Goal: Task Accomplishment & Management: Complete application form

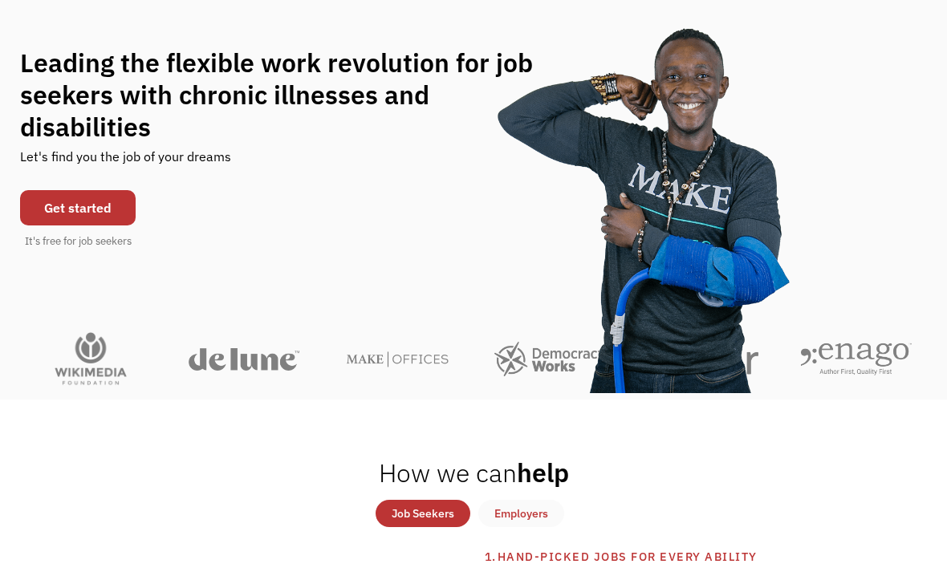
scroll to position [126, 0]
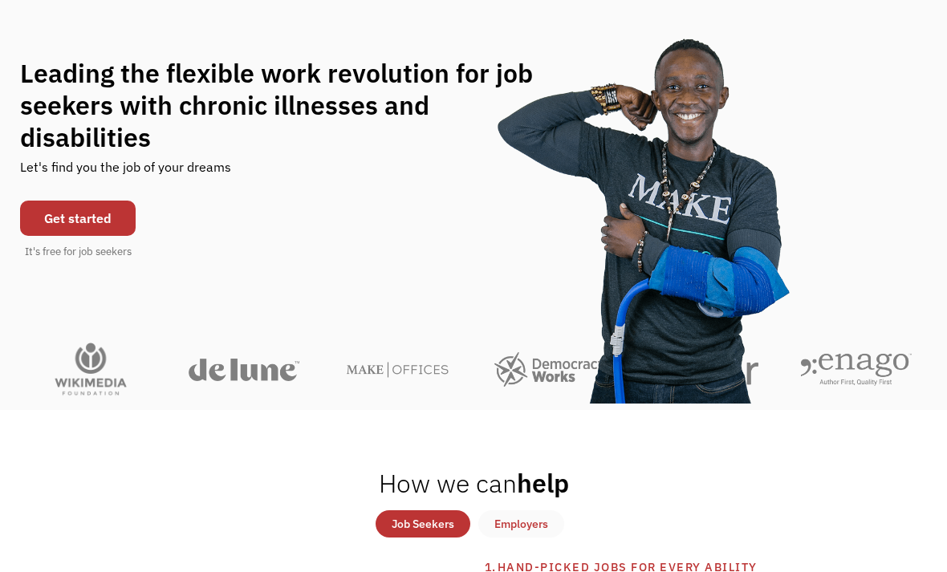
click at [110, 219] on link "Get started" at bounding box center [78, 218] width 116 height 35
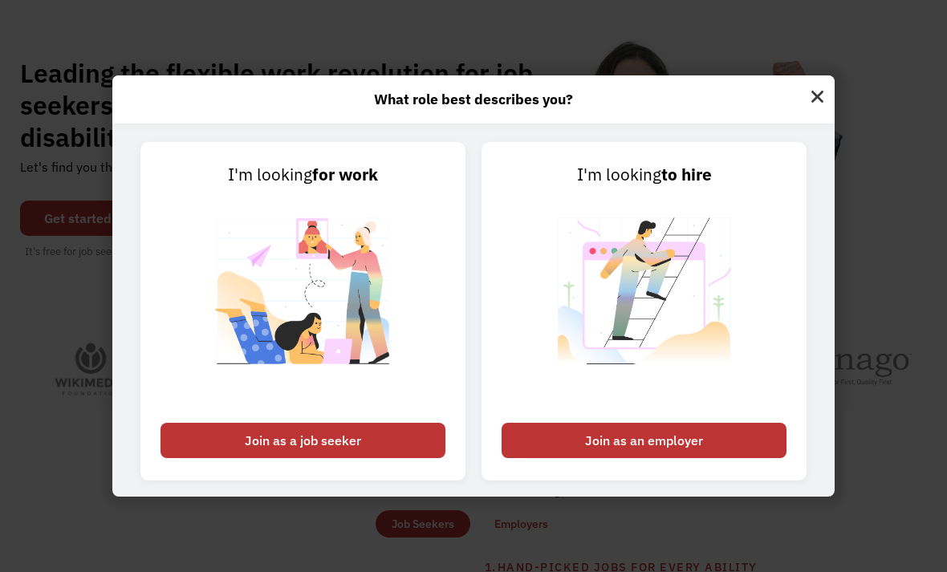
click at [408, 458] on div "Join as a job seeker" at bounding box center [302, 440] width 285 height 35
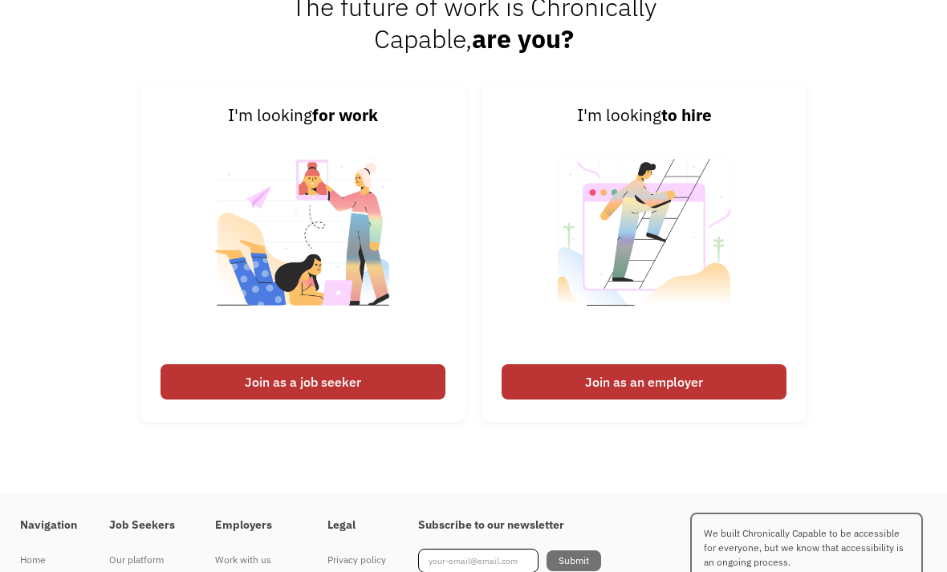
scroll to position [3740, 0]
click at [394, 400] on div "Join as a job seeker" at bounding box center [302, 381] width 285 height 35
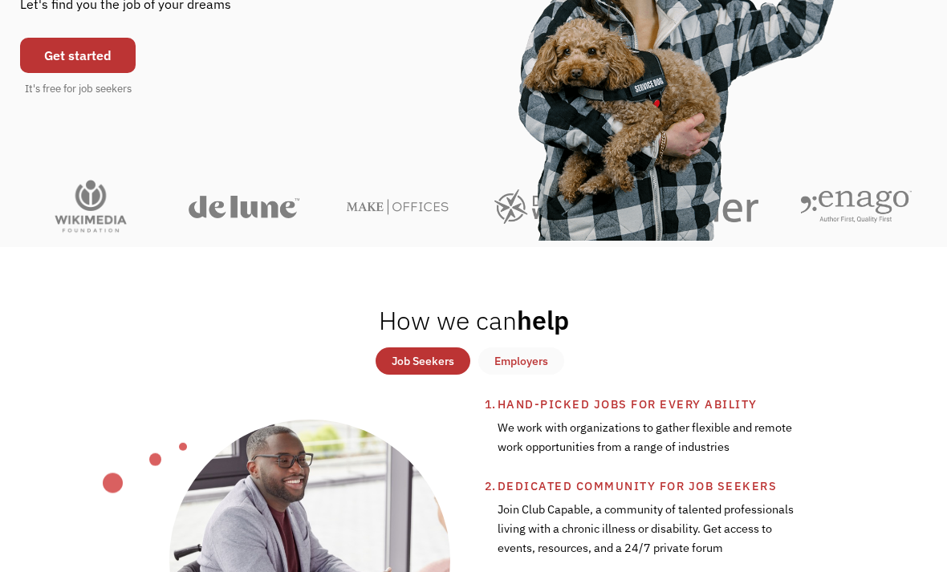
scroll to position [264, 0]
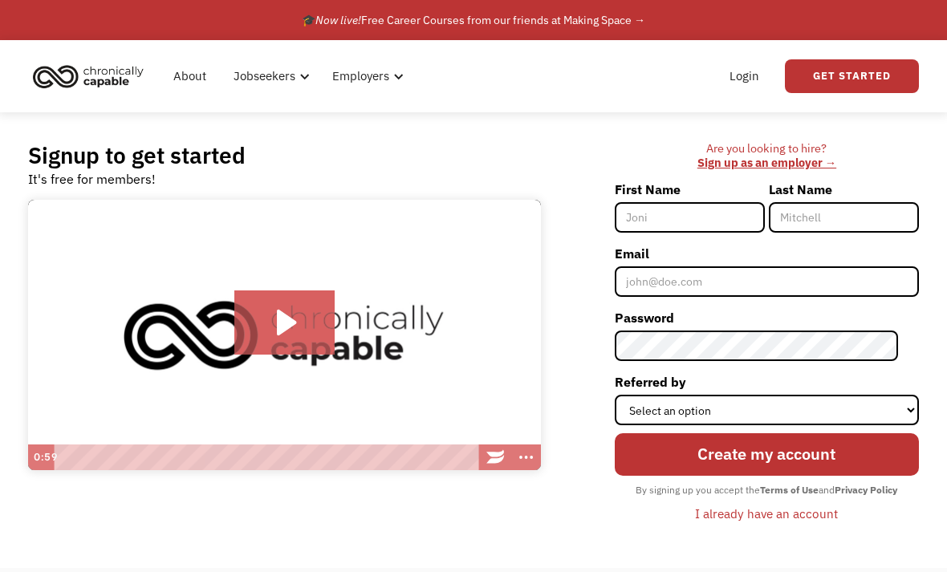
click at [731, 225] on input "First Name" at bounding box center [690, 217] width 150 height 30
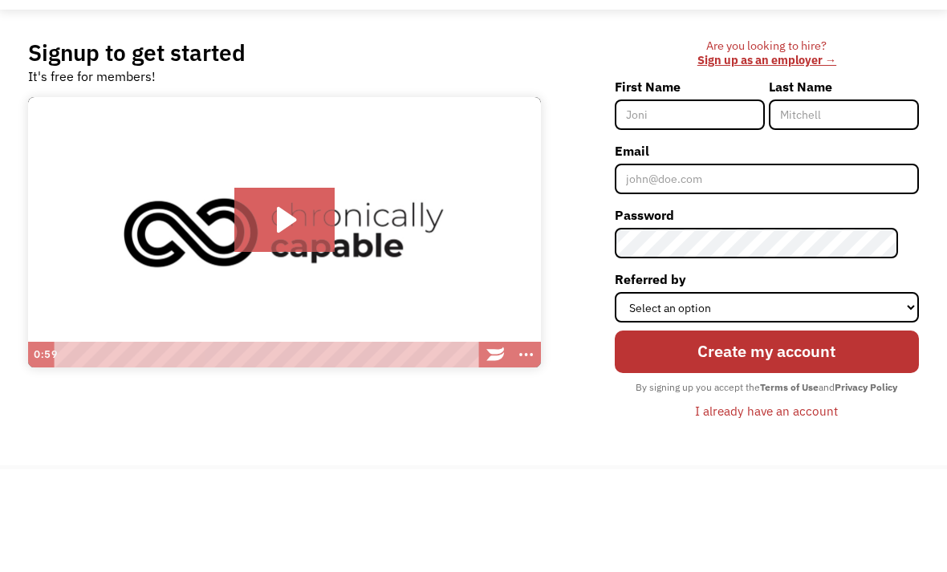
scroll to position [103, 0]
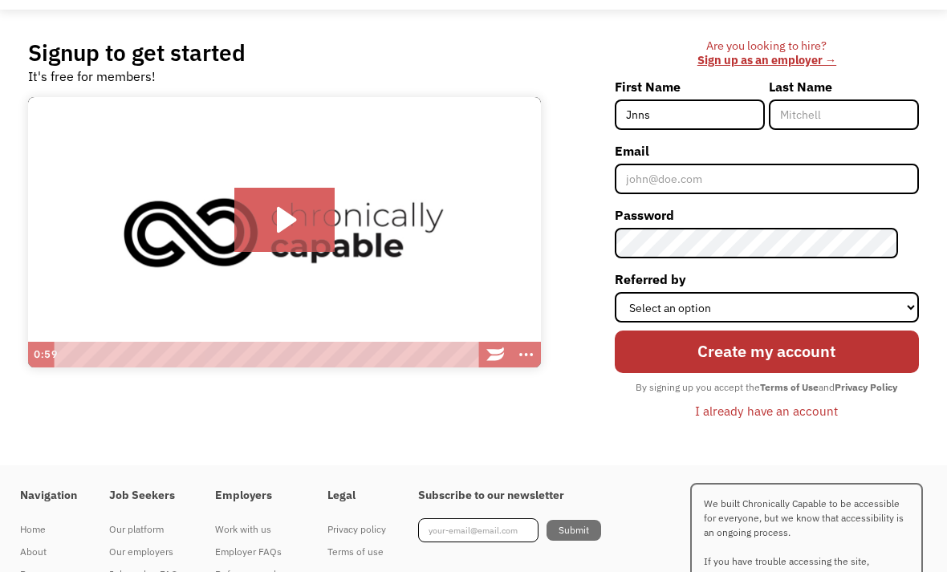
click at [616, 386] on div "Are you looking to hire? ‍ Sign up as an employer → First Name Jnns Last Name E…" at bounding box center [738, 238] width 362 height 399
click at [703, 113] on input "Jnns" at bounding box center [690, 114] width 150 height 30
type input "J"
type input "[PERSON_NAME]"
click at [853, 116] on input "Last Name" at bounding box center [844, 114] width 150 height 30
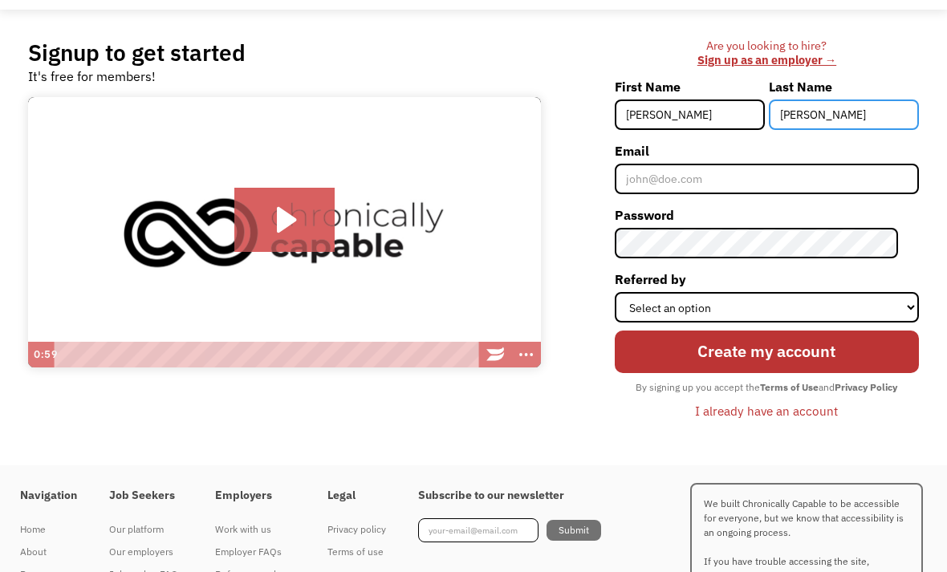
type input "Whitmore"
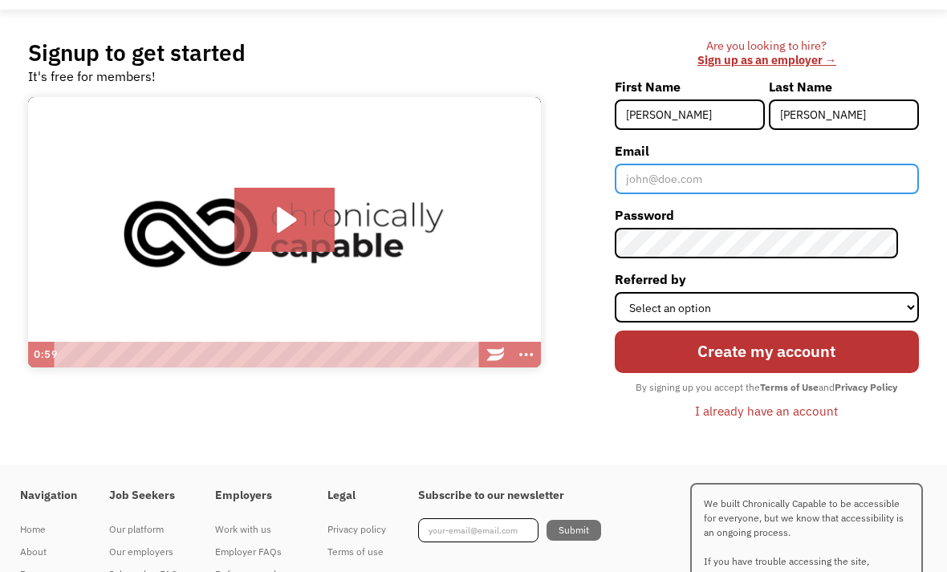
click at [775, 168] on input "Email" at bounding box center [767, 179] width 304 height 30
type input "jbatson1406@yahoo.com"
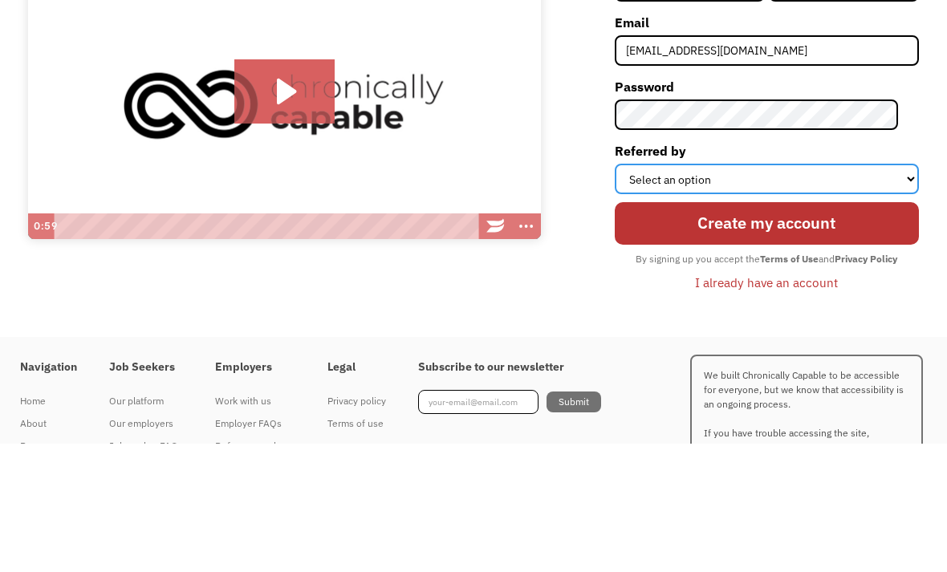
click at [834, 292] on select "Select an option Instagram Facebook Twitter Search Engine News Article Word of …" at bounding box center [767, 307] width 304 height 30
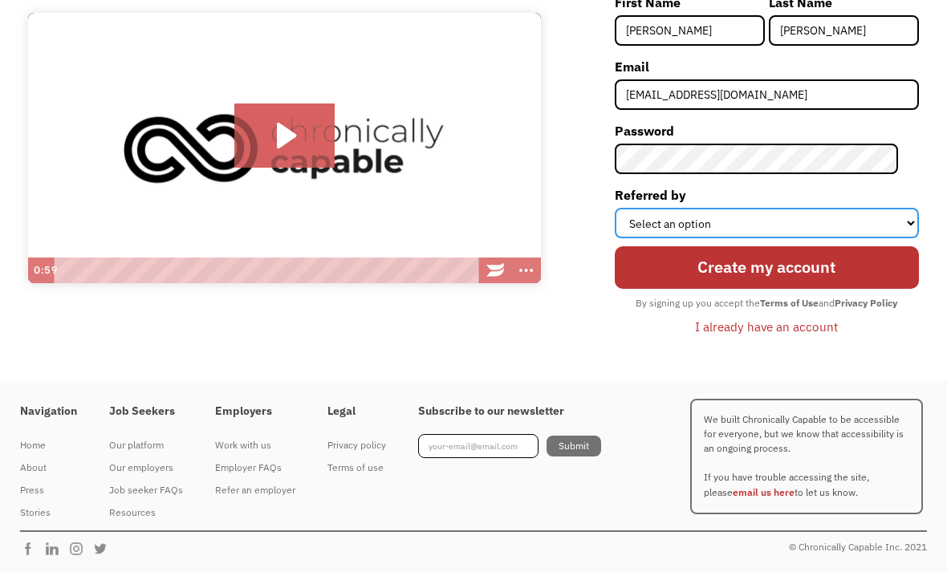
select select "Search Engine"
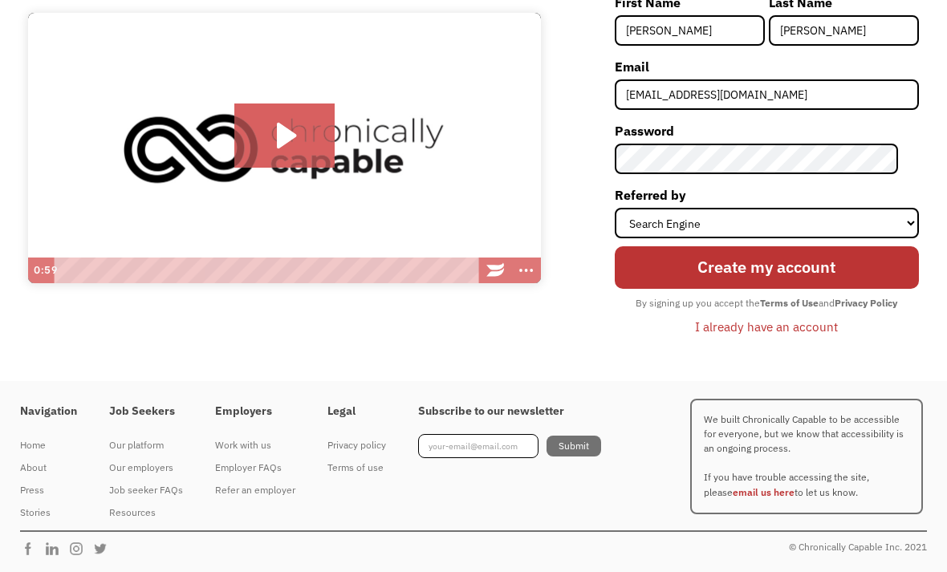
click at [870, 257] on input "Create my account" at bounding box center [767, 267] width 304 height 43
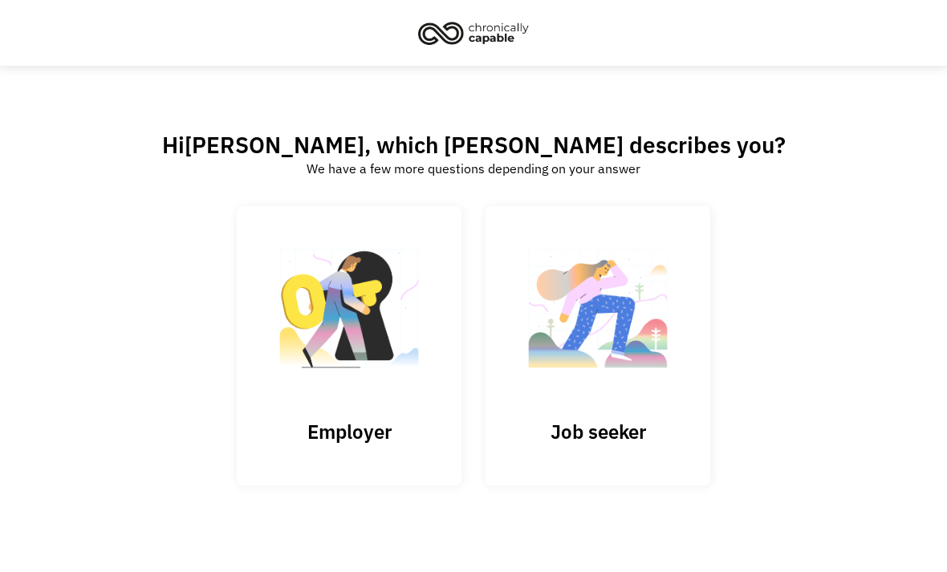
click at [655, 388] on img at bounding box center [597, 316] width 160 height 156
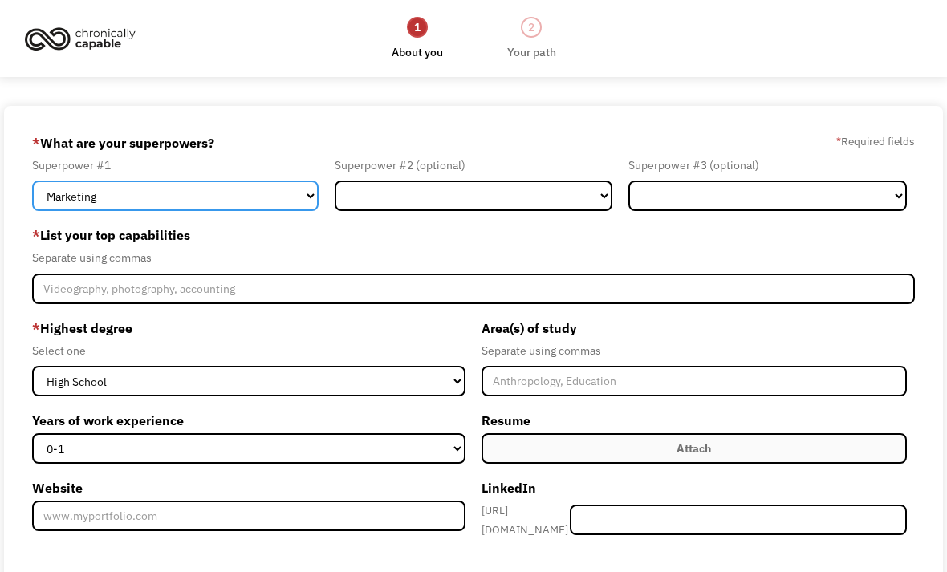
click at [297, 205] on select "Marketing Human Resources Finance Technology Operations Sales Industrial & Manu…" at bounding box center [175, 196] width 286 height 30
select select "Customer Service"
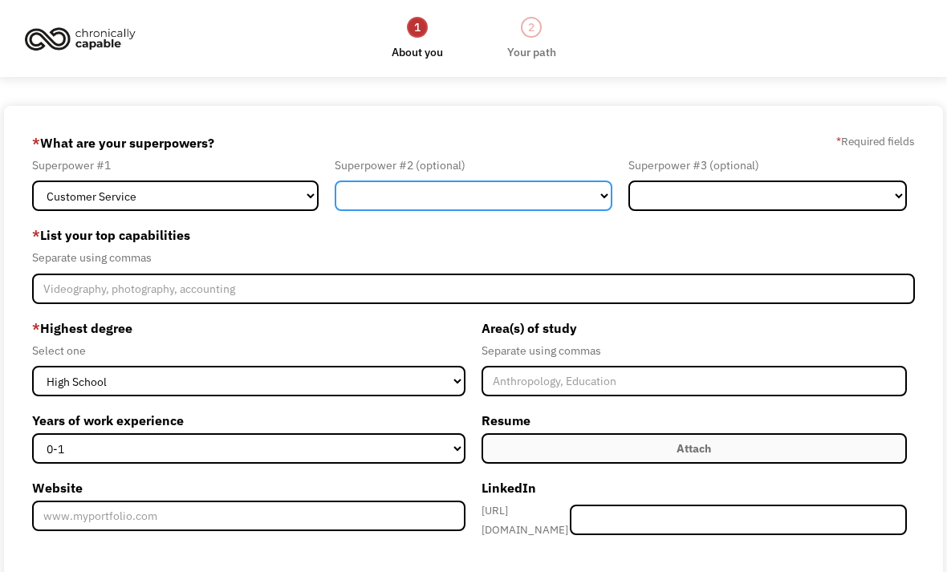
click at [586, 202] on select "Marketing Human Resources Finance Technology Operations Sales Industrial & Manu…" at bounding box center [474, 196] width 278 height 30
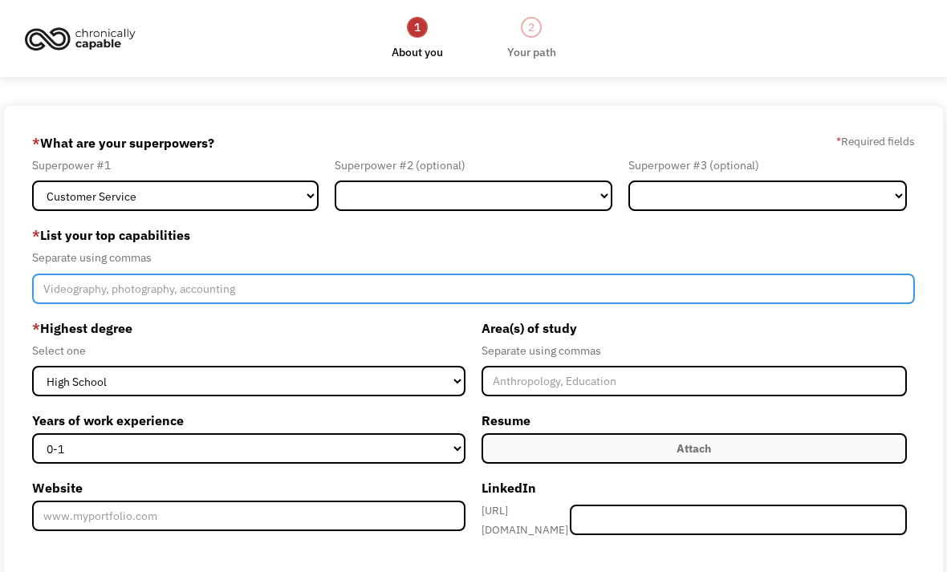
click at [796, 298] on input "Member-Create-Step1" at bounding box center [473, 289] width 882 height 30
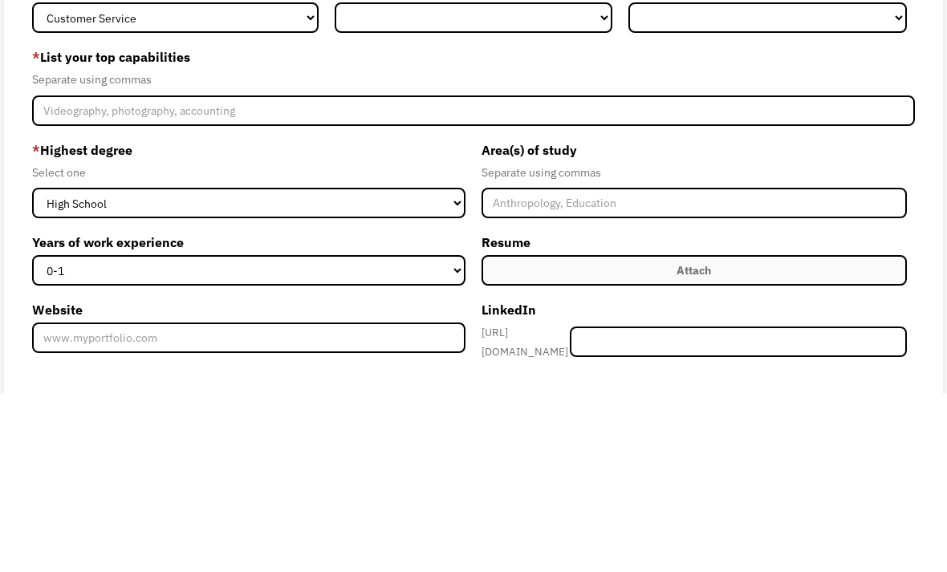
click at [687, 341] on div "Separate using commas" at bounding box center [693, 350] width 425 height 19
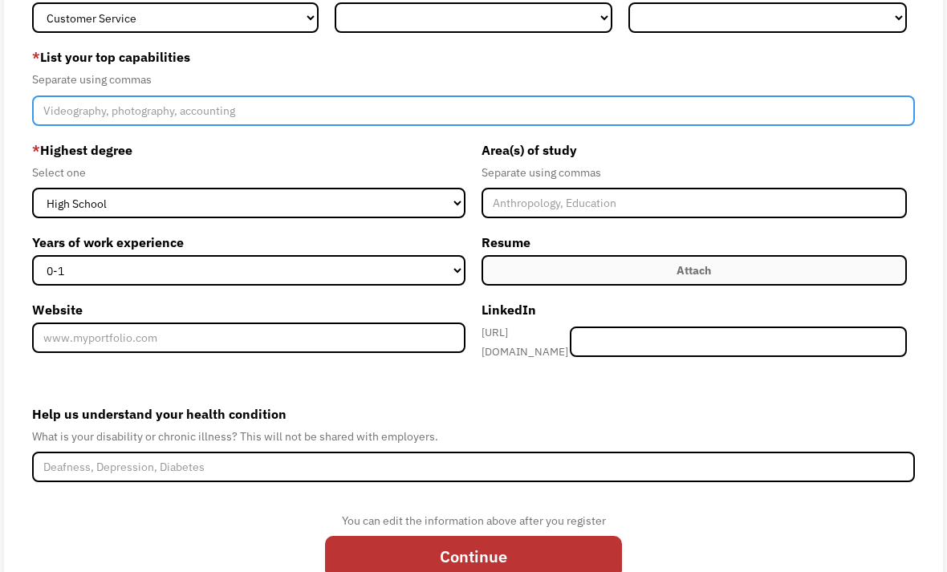
click at [764, 124] on input "Member-Create-Step1" at bounding box center [473, 110] width 882 height 30
type input "."
type input "I"
type input "J"
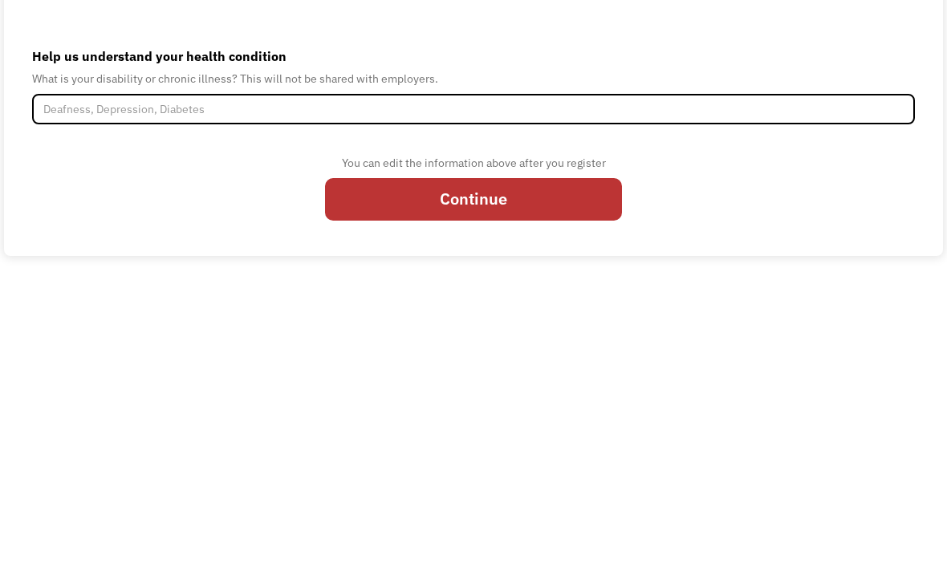
scroll to position [265, 0]
type input "Will change this later"
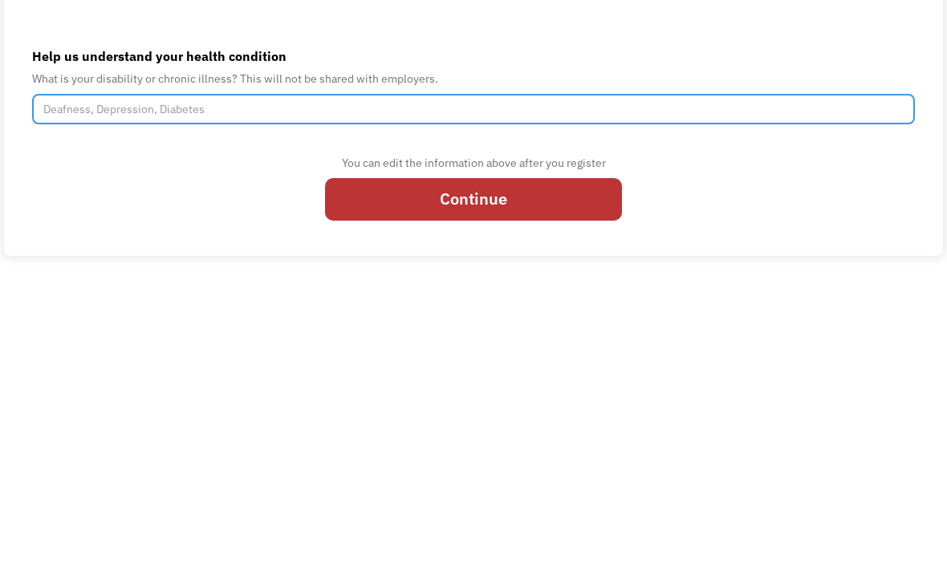
click at [695, 381] on input "Help us understand your health condition" at bounding box center [473, 396] width 882 height 30
type input "Pots"
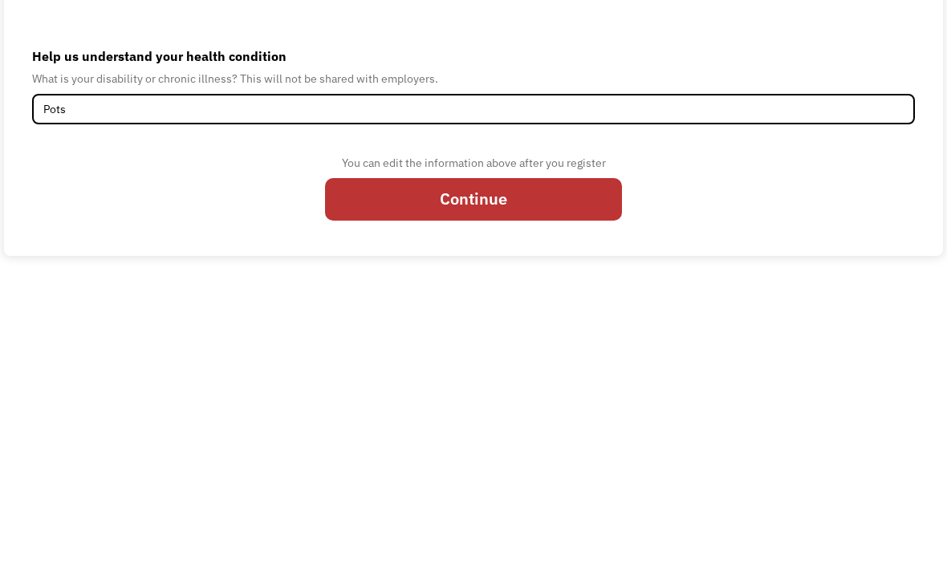
click at [588, 465] on input "Continue" at bounding box center [473, 486] width 297 height 43
type input "Please wait..."
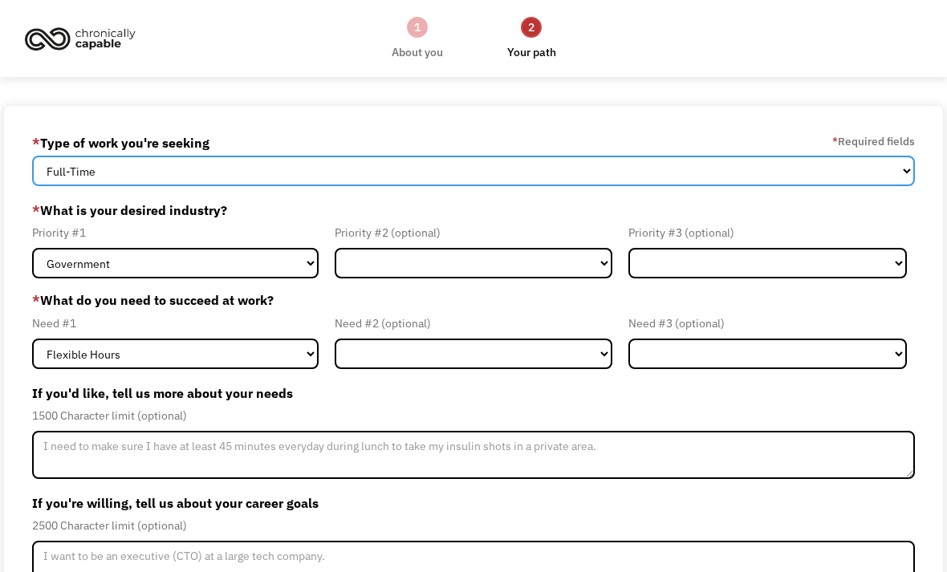
click at [899, 168] on select "Full-Time Part-Time Both Full-Time and Part-Time" at bounding box center [473, 171] width 882 height 30
select select "Both Full-Time and Part-Time"
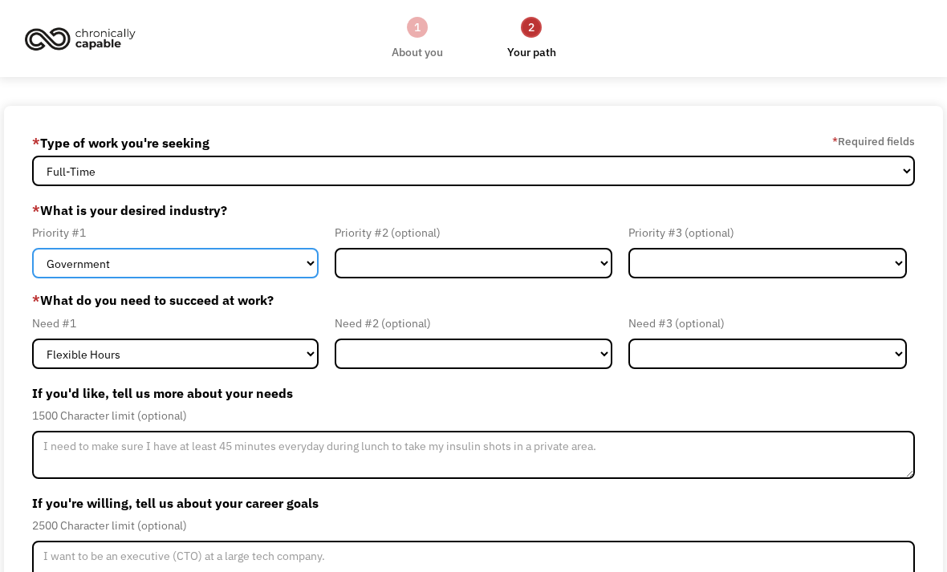
click at [291, 278] on select "Government Finance & Insurance Health & Social Care Tech & Engineering Creative…" at bounding box center [175, 263] width 286 height 30
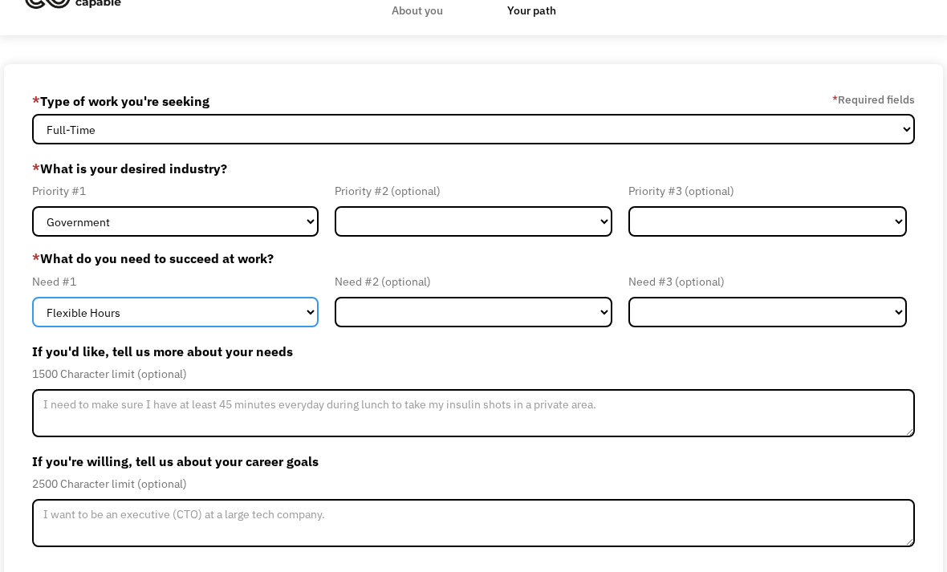
click at [300, 315] on select "Flexible Hours Remote Work Service Animal On-site Accommodations Visual Support…" at bounding box center [175, 312] width 286 height 30
select select "Remote Work"
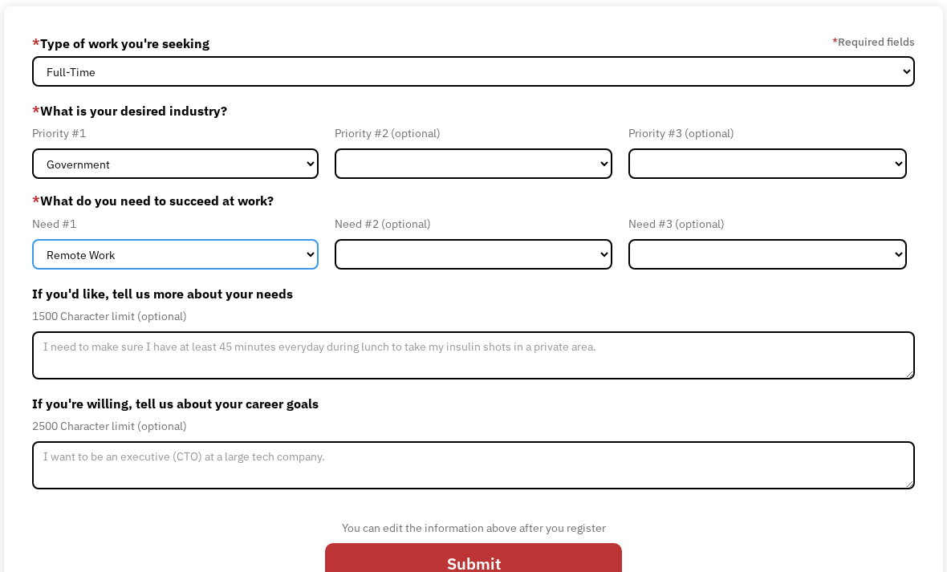
scroll to position [99, 0]
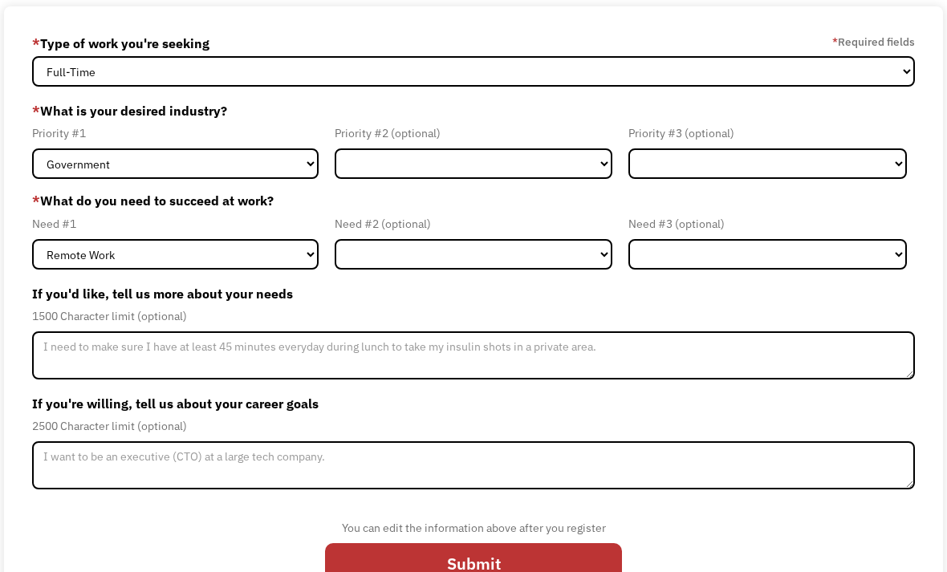
click at [592, 571] on input "Submit" at bounding box center [473, 564] width 297 height 43
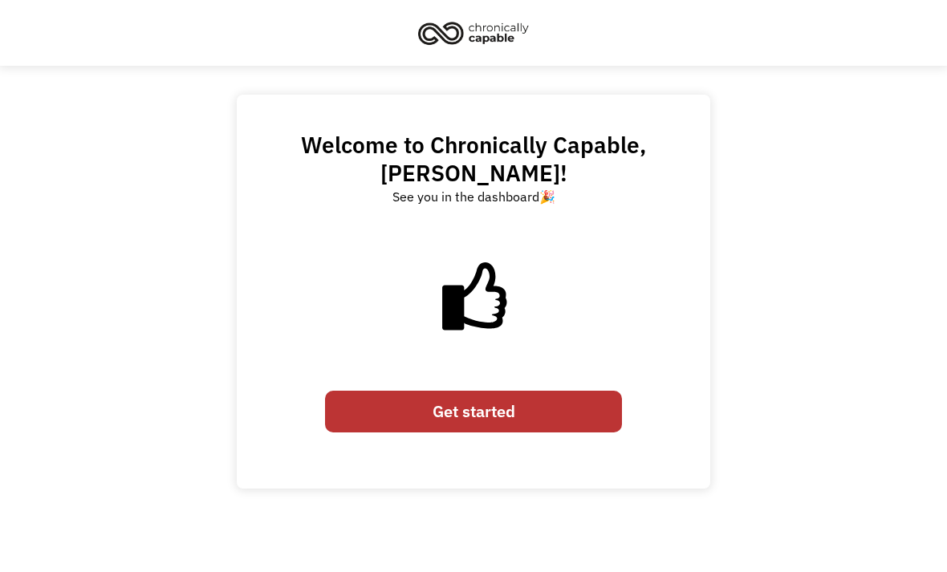
click at [594, 391] on link "Get started" at bounding box center [473, 412] width 297 height 43
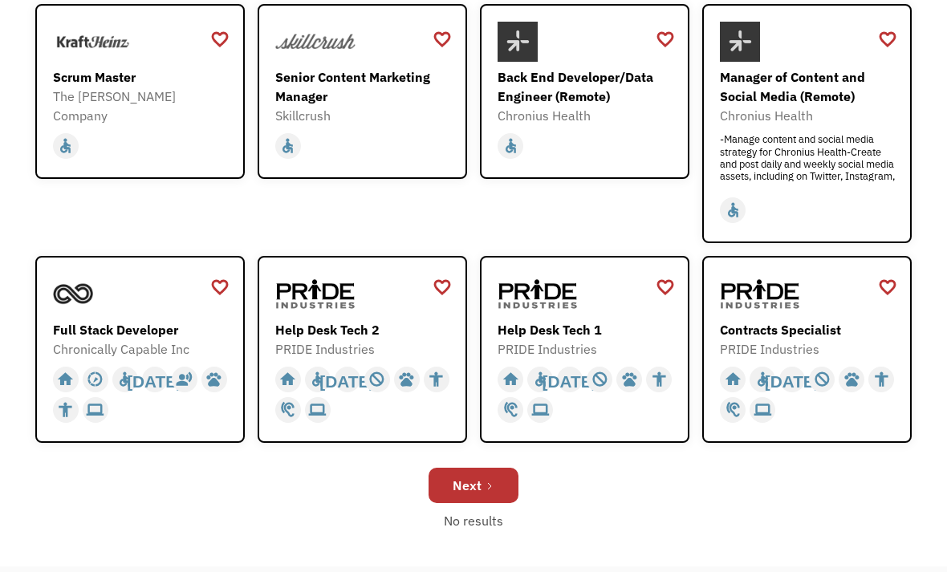
scroll to position [456, 0]
click at [616, 320] on div "Help Desk Tech 1" at bounding box center [586, 329] width 178 height 19
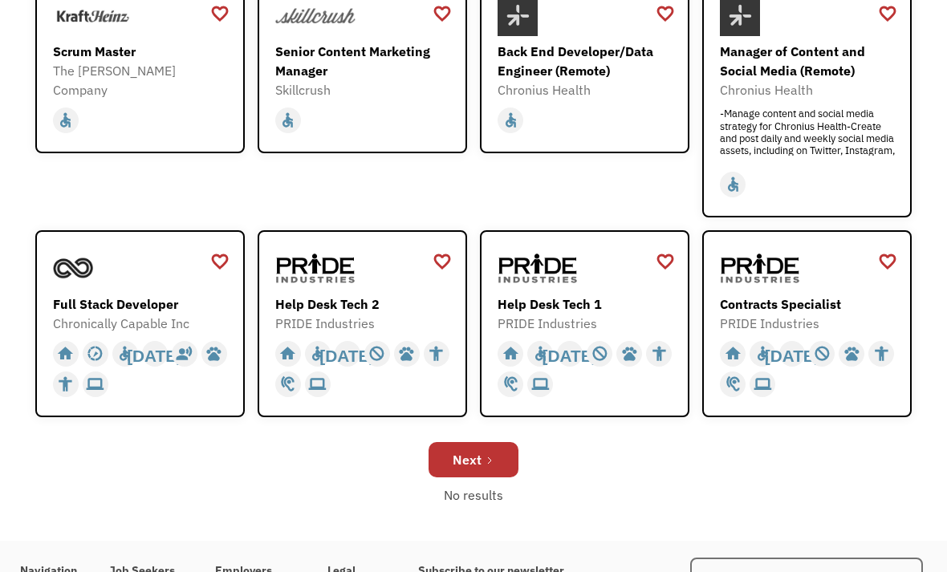
click at [387, 314] on div "PRIDE Industries" at bounding box center [364, 323] width 178 height 19
click at [837, 306] on div "Contracts Specialist" at bounding box center [809, 303] width 178 height 19
click at [485, 456] on icon "Next Page" at bounding box center [490, 461] width 10 height 10
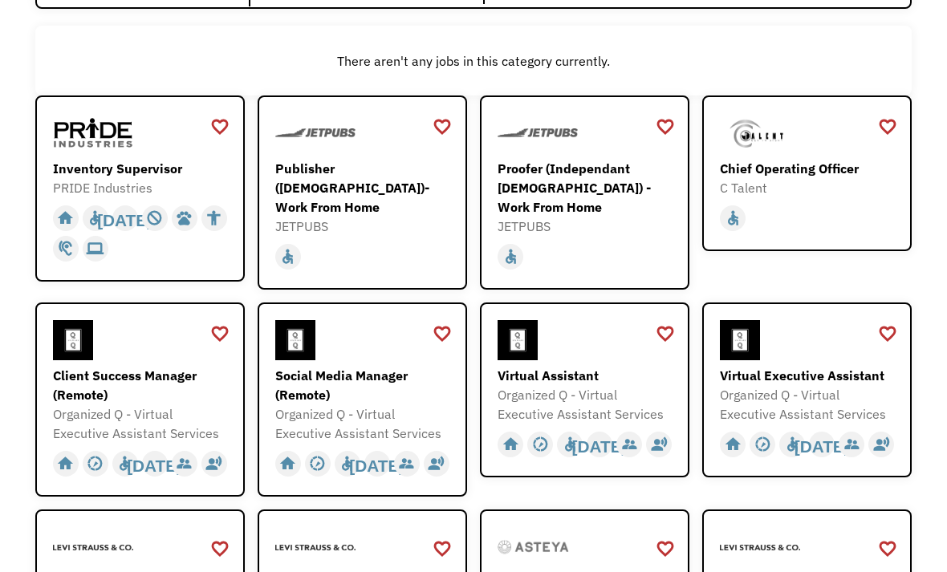
scroll to position [177, 0]
click at [160, 153] on div at bounding box center [142, 133] width 178 height 40
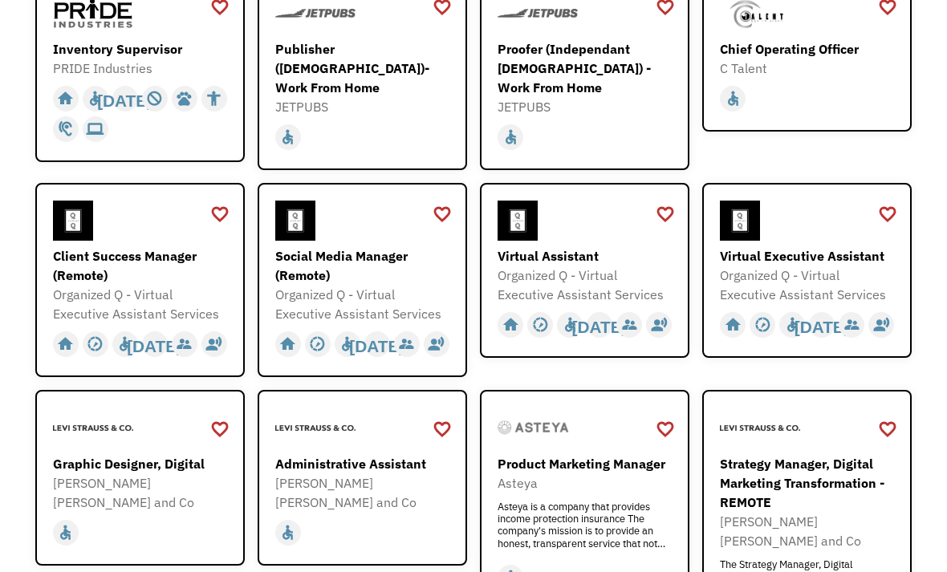
scroll to position [294, 0]
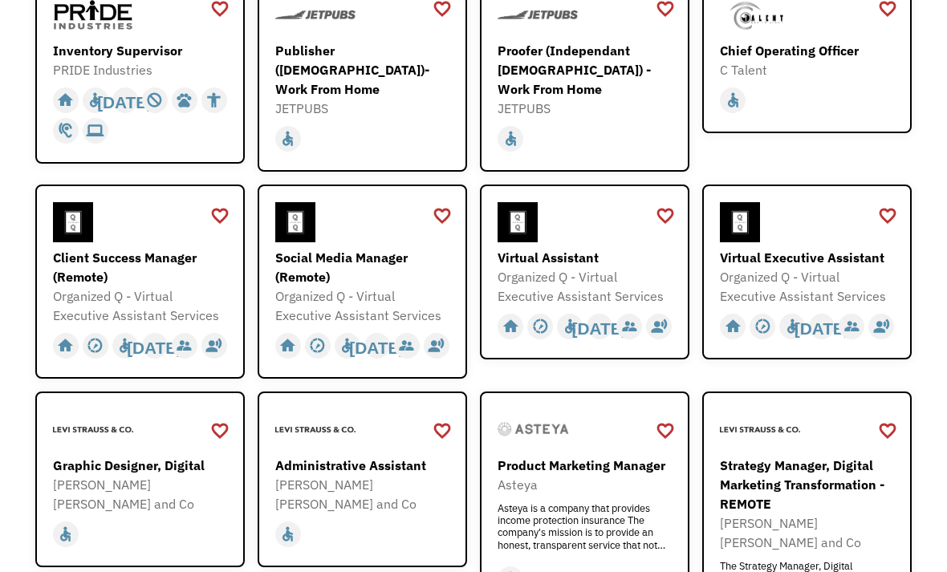
click at [408, 305] on div "Organized Q - Virtual Executive Assistant Services" at bounding box center [364, 305] width 178 height 39
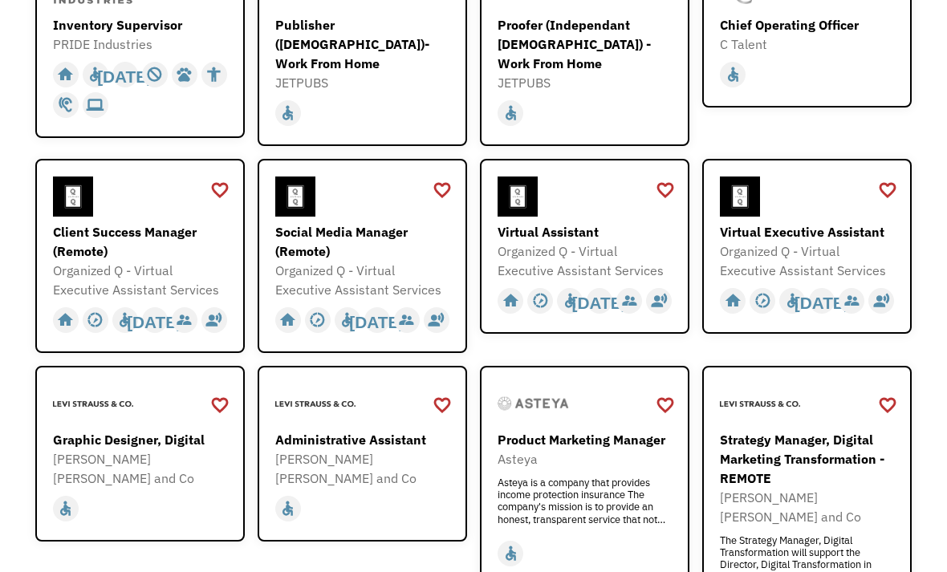
click at [607, 259] on div "Organized Q - Virtual Executive Assistant Services" at bounding box center [586, 260] width 178 height 39
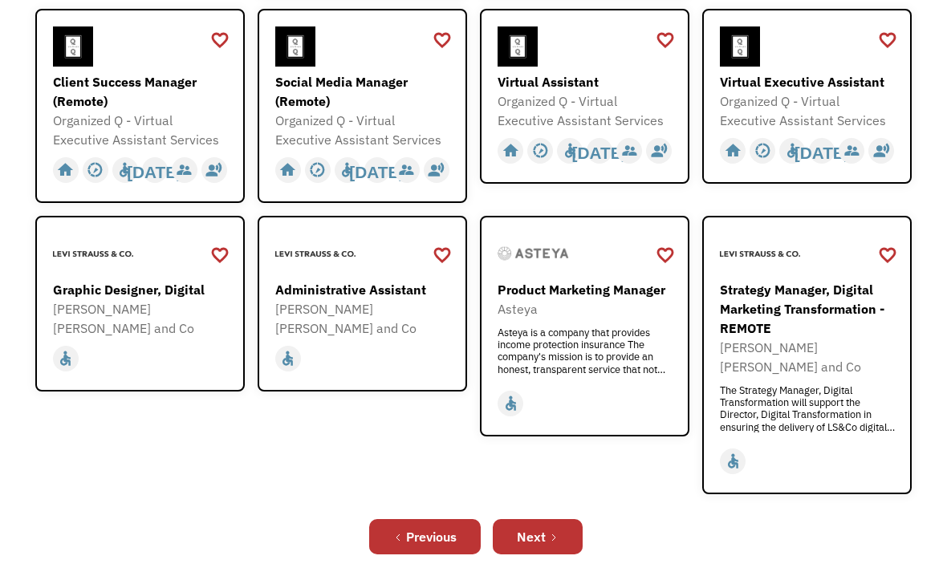
scroll to position [471, 0]
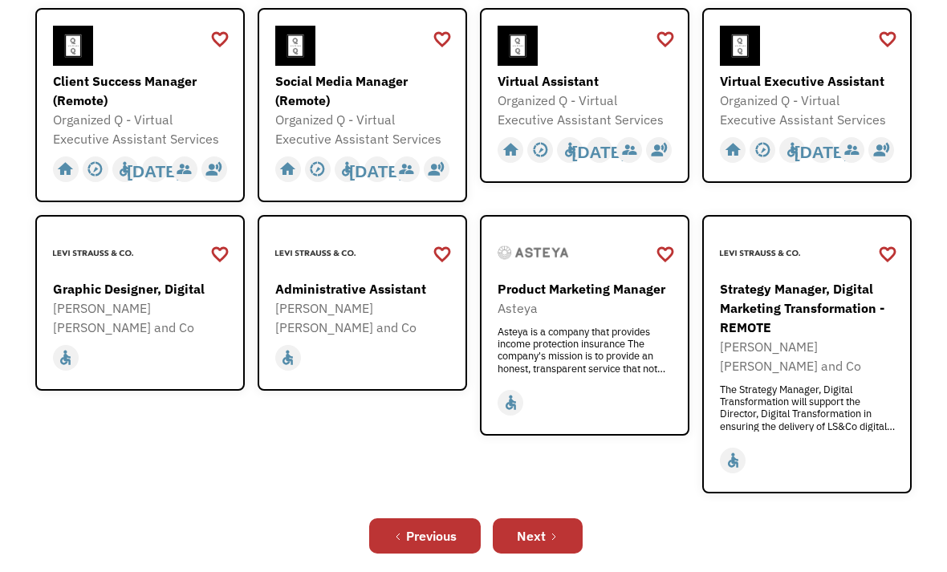
click at [556, 550] on link "Next" at bounding box center [538, 535] width 90 height 35
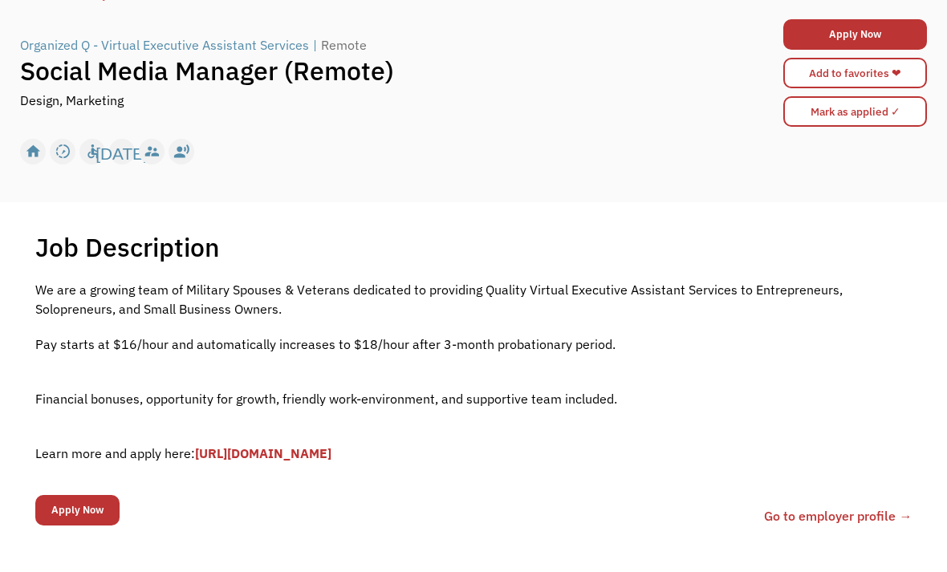
scroll to position [118, 0]
click at [331, 461] on link "[URL][DOMAIN_NAME]" at bounding box center [263, 453] width 136 height 16
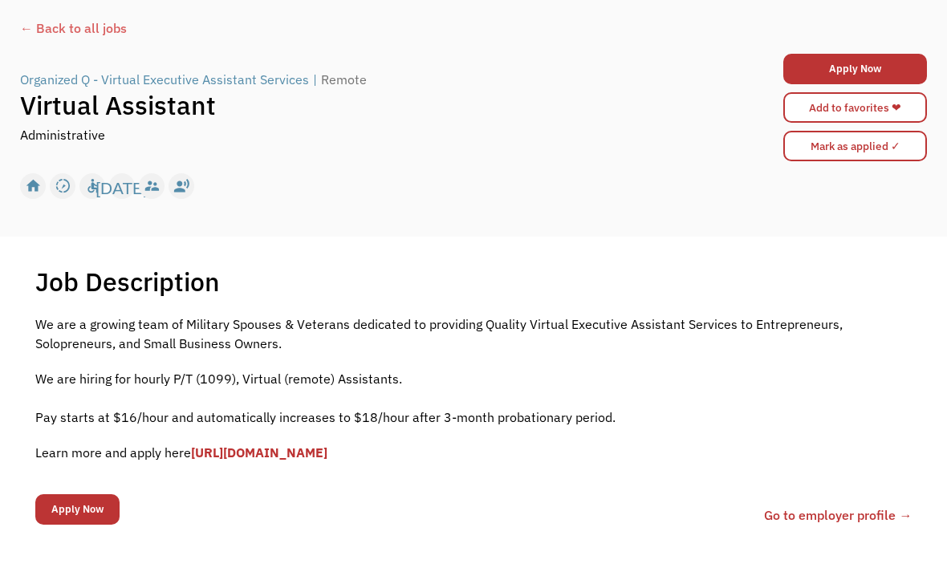
scroll to position [84, 0]
click at [36, 37] on div "← Back to all jobs" at bounding box center [473, 27] width 907 height 19
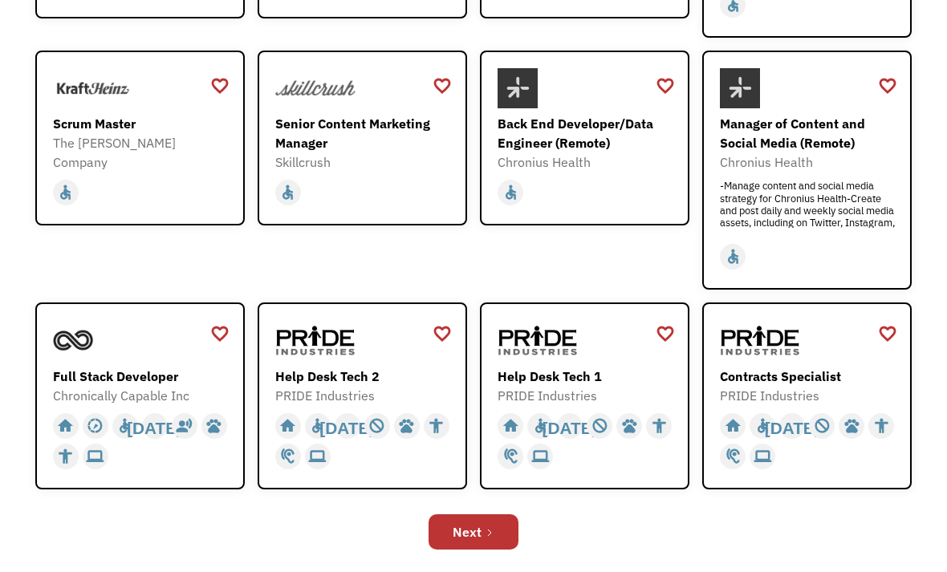
scroll to position [409, 0]
click at [486, 528] on icon "Next Page" at bounding box center [490, 533] width 10 height 10
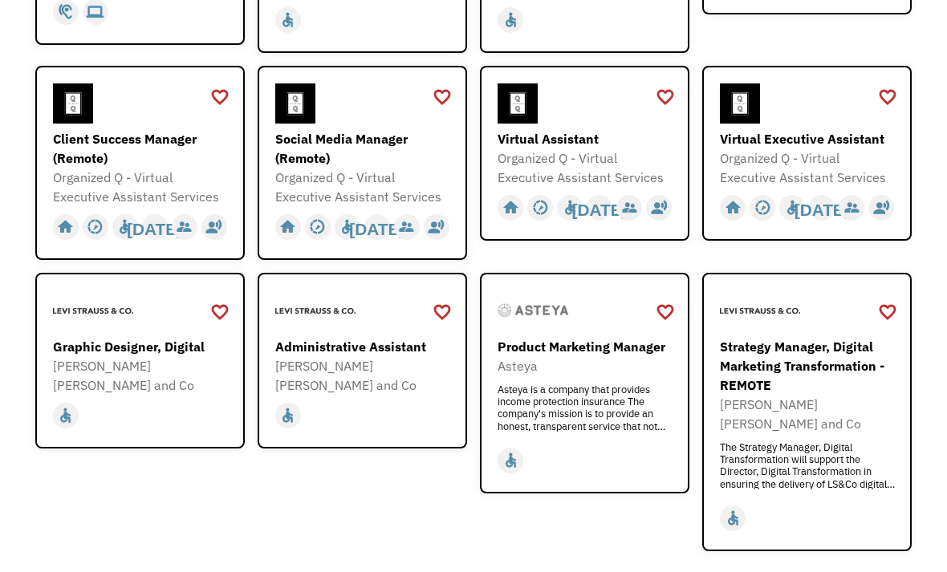
scroll to position [413, 0]
click at [142, 159] on div "Client Success Manager (Remote)" at bounding box center [142, 148] width 178 height 39
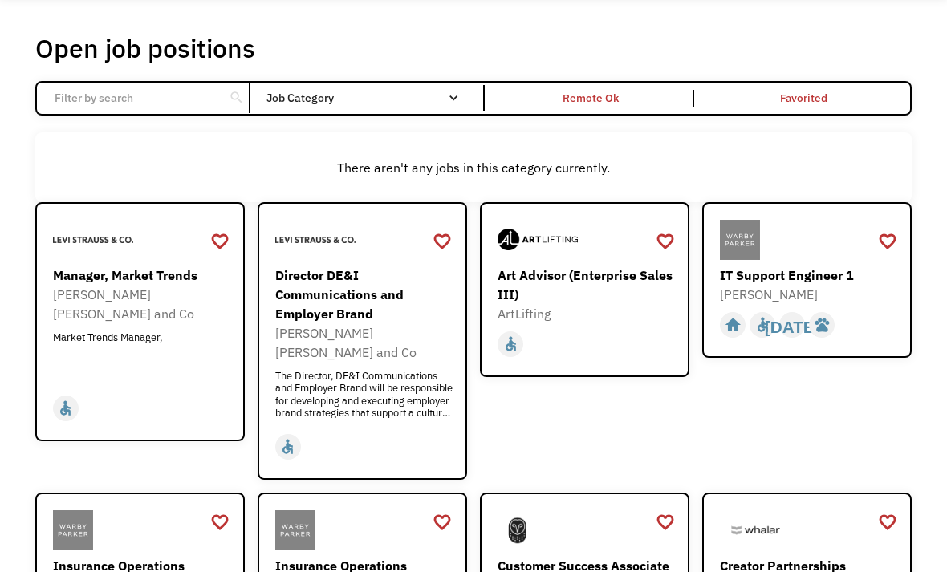
scroll to position [70, 0]
click at [617, 302] on div "Art Advisor (Enterprise Sales III)" at bounding box center [586, 285] width 178 height 39
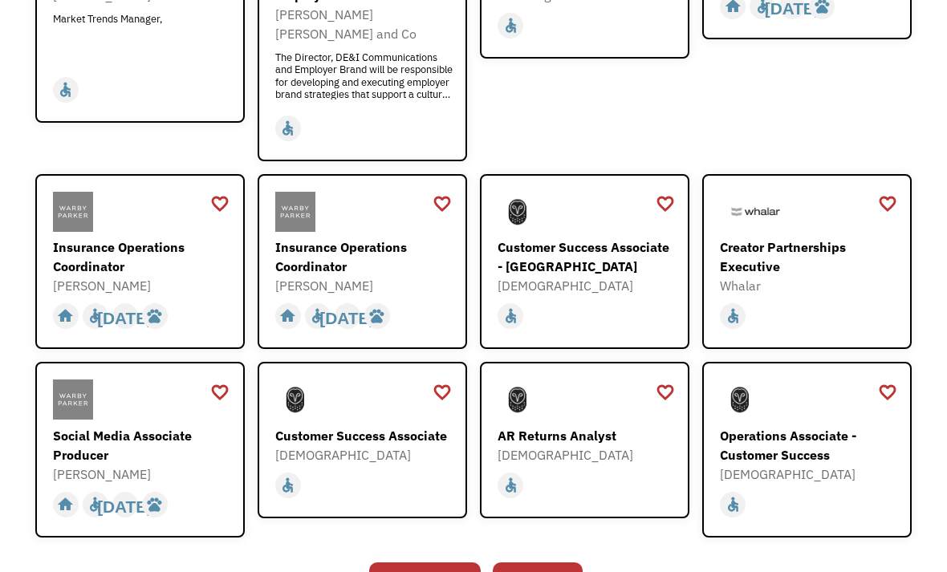
scroll to position [388, 0]
click at [140, 250] on div "Insurance Operations Coordinator" at bounding box center [142, 256] width 178 height 39
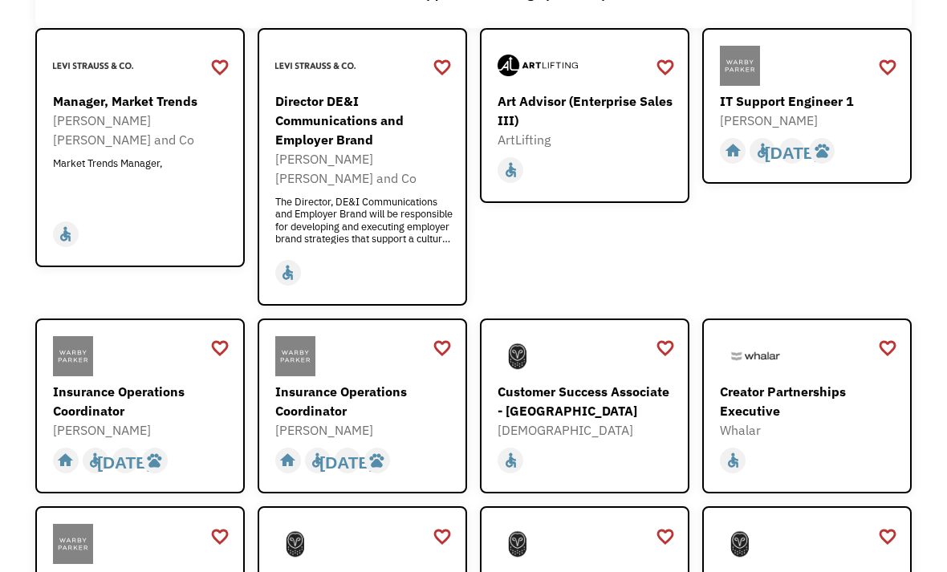
scroll to position [0, 0]
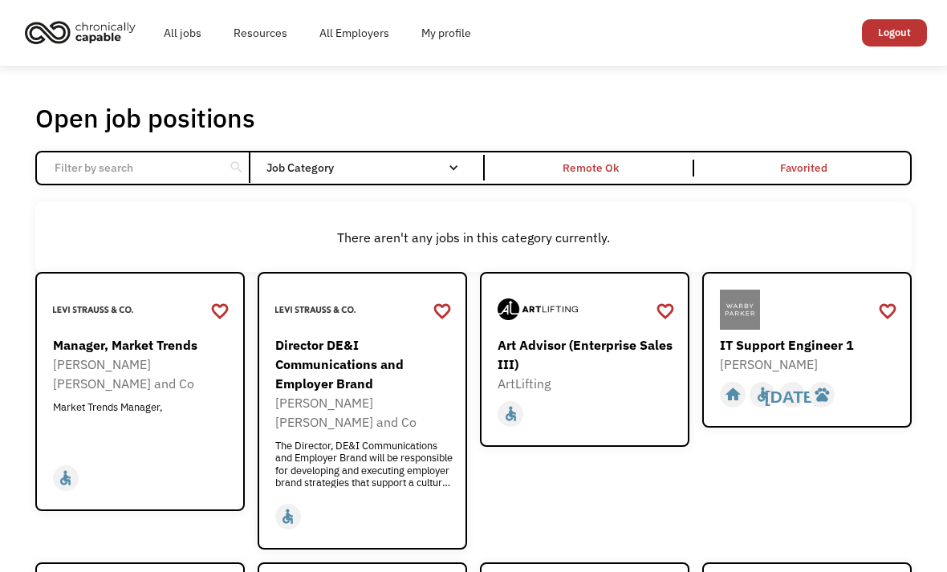
click at [453, 172] on div "Email Form" at bounding box center [453, 167] width 11 height 11
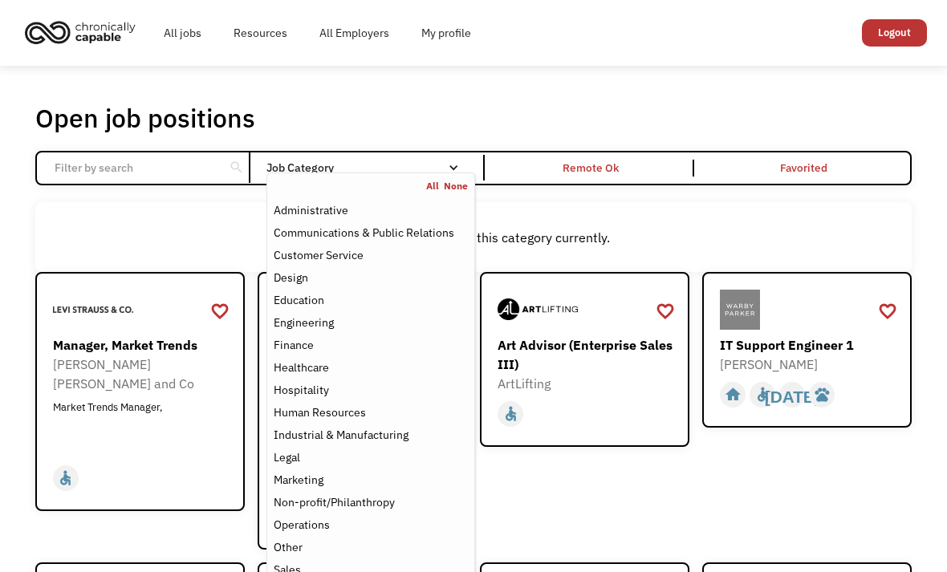
click at [448, 173] on div "Email Form" at bounding box center [453, 167] width 11 height 11
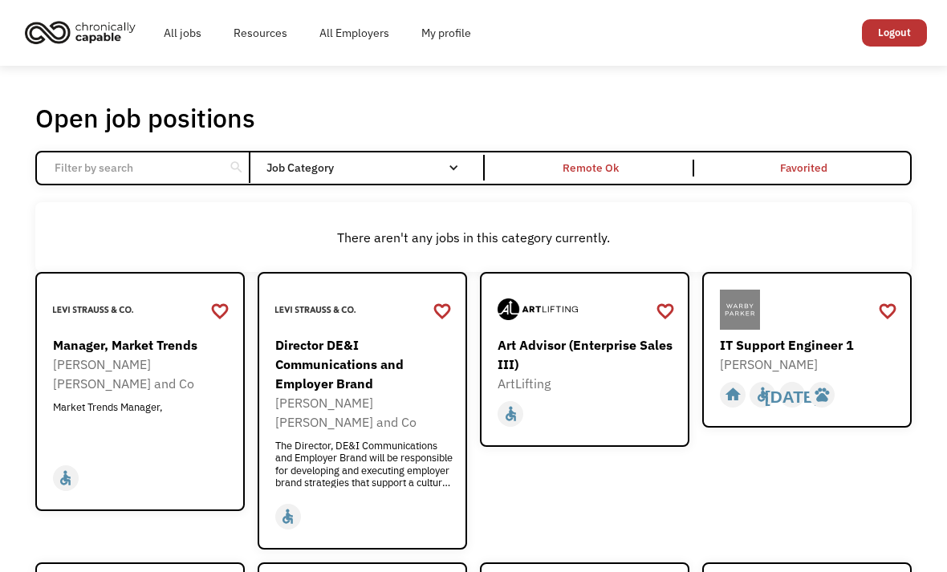
click at [841, 178] on link "Favorited" at bounding box center [803, 167] width 213 height 31
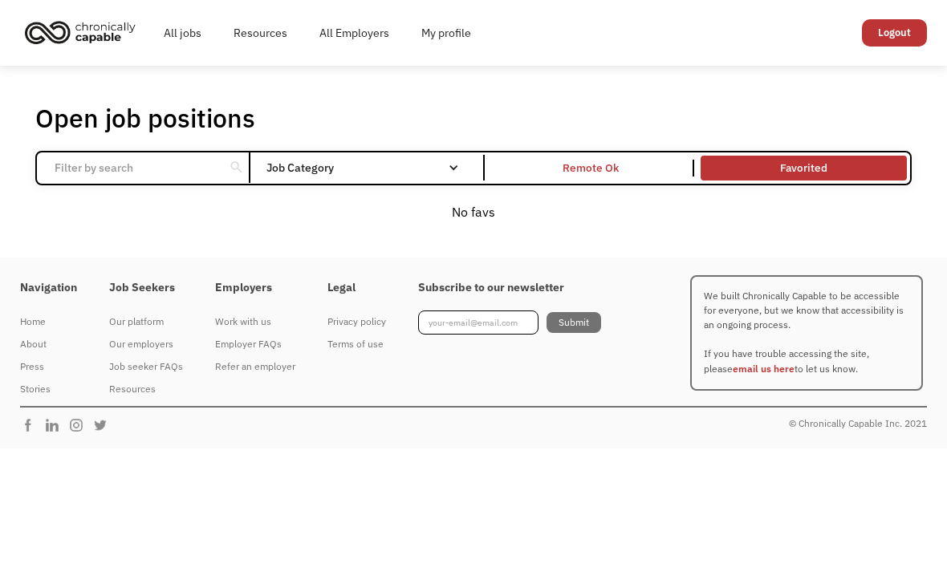
click at [627, 177] on div "Remote Ok" at bounding box center [591, 168] width 206 height 17
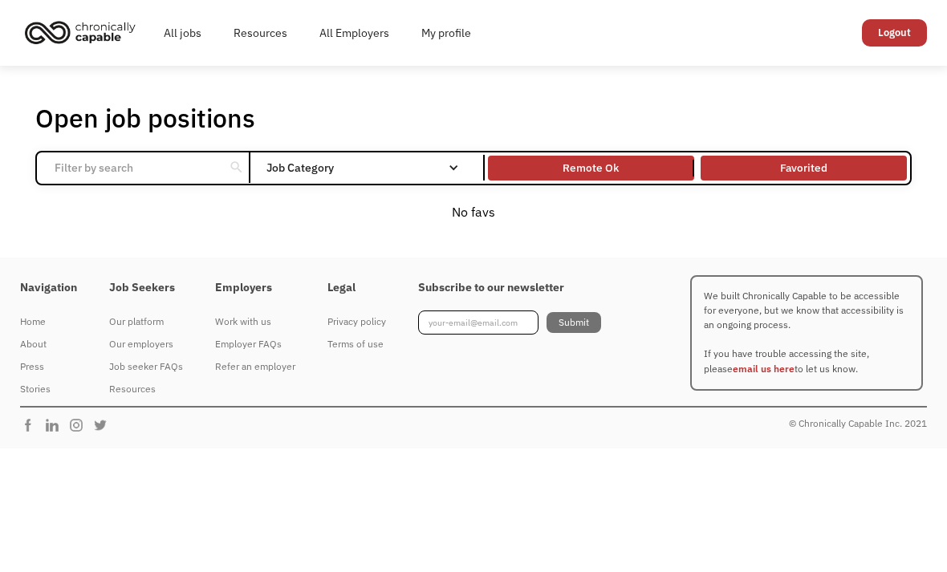
click at [817, 175] on link "Favorited" at bounding box center [803, 167] width 213 height 31
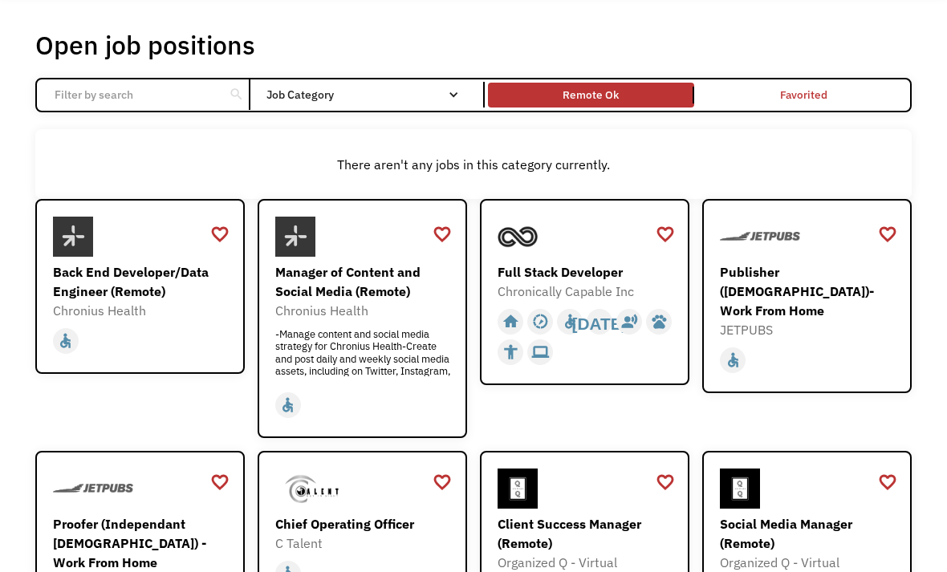
scroll to position [73, 0]
click at [586, 251] on div at bounding box center [586, 237] width 178 height 40
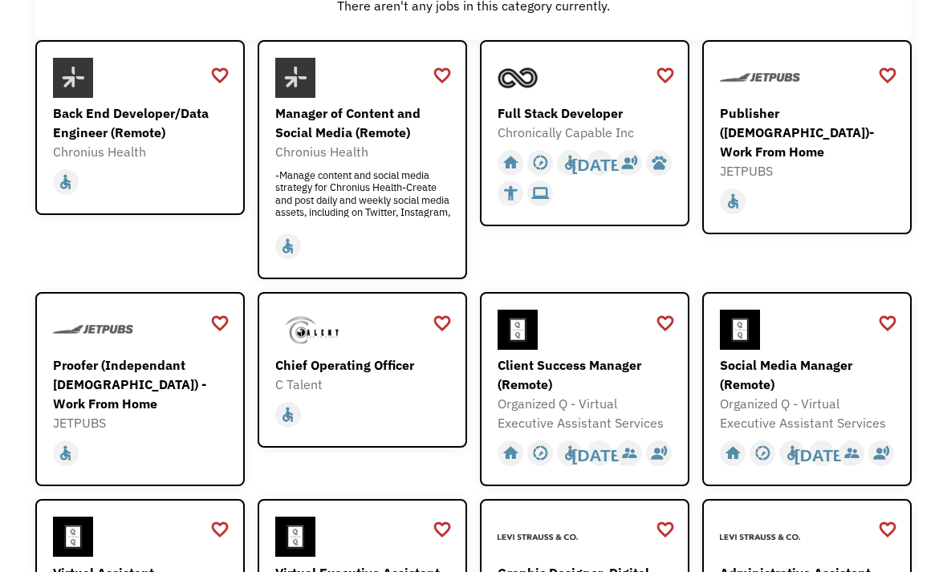
scroll to position [288, 0]
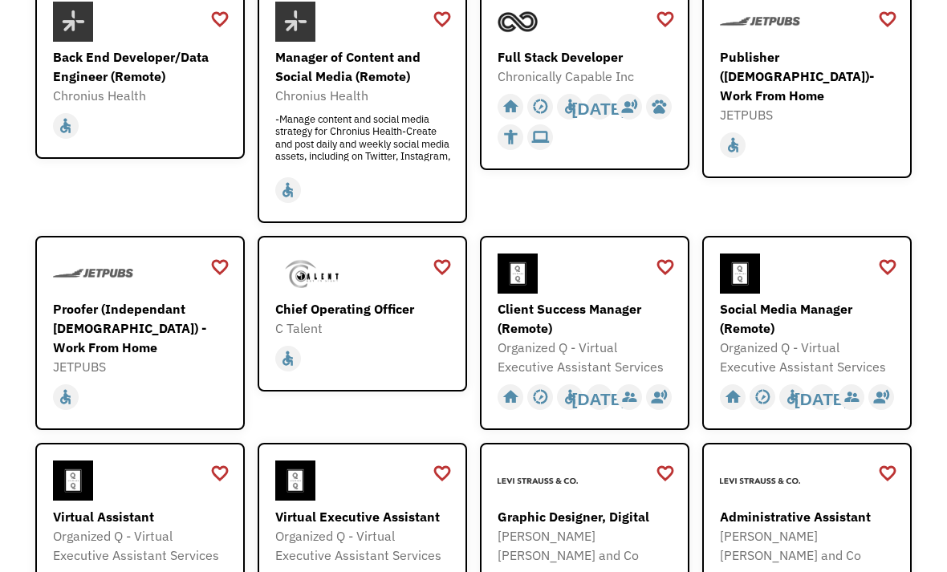
click at [164, 324] on div "Proofer (Independant [DEMOGRAPHIC_DATA]) - Work From Home" at bounding box center [142, 328] width 178 height 58
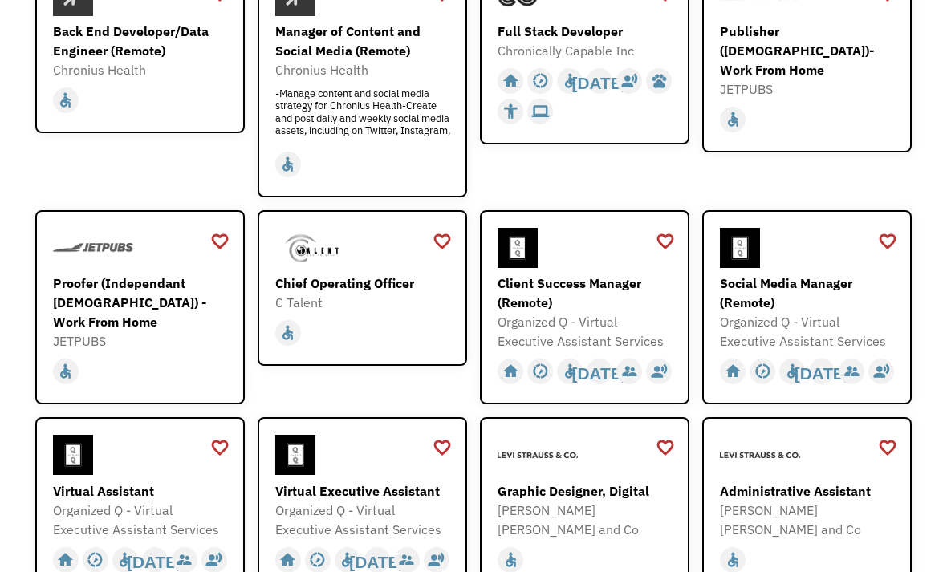
scroll to position [302, 0]
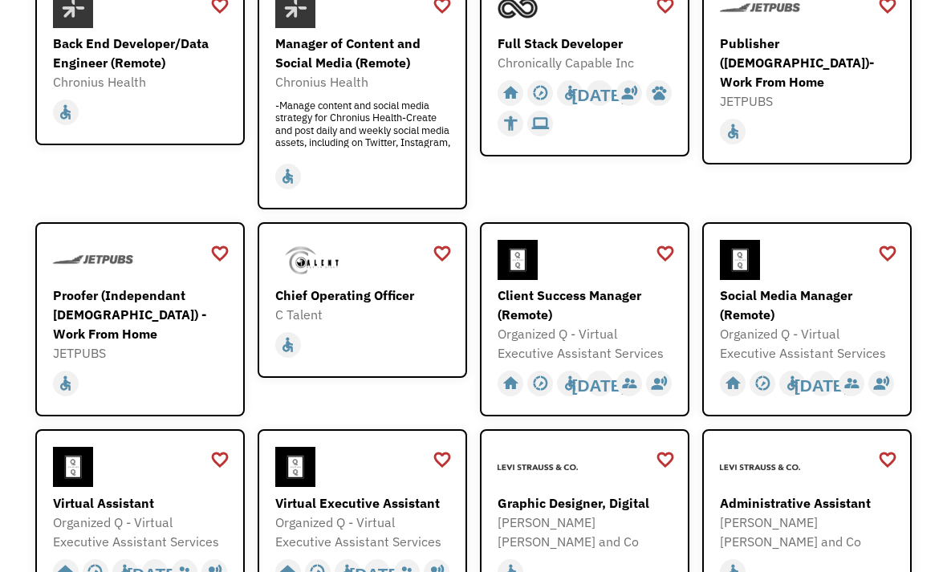
click at [396, 302] on div "Chief Operating Officer" at bounding box center [364, 295] width 178 height 19
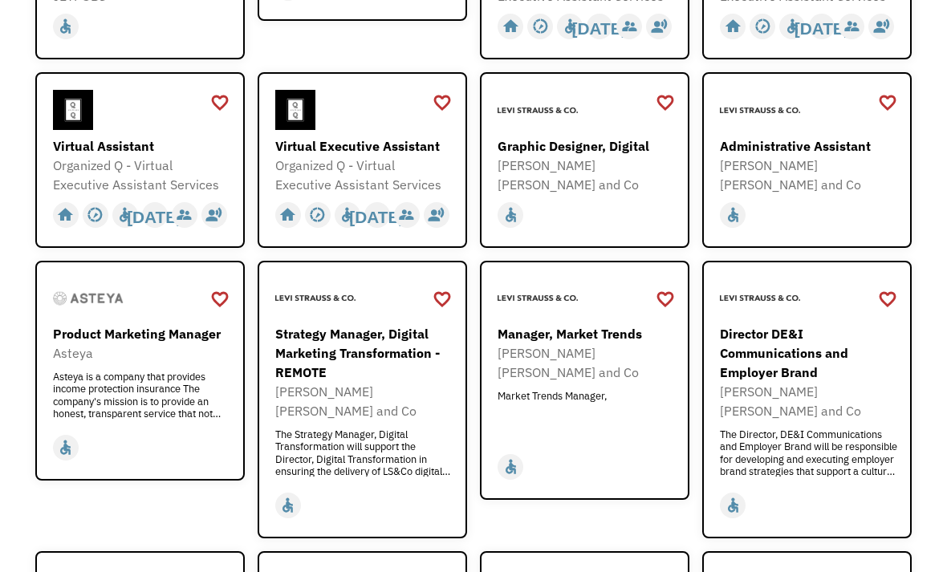
scroll to position [659, 0]
click at [855, 130] on div at bounding box center [809, 110] width 178 height 40
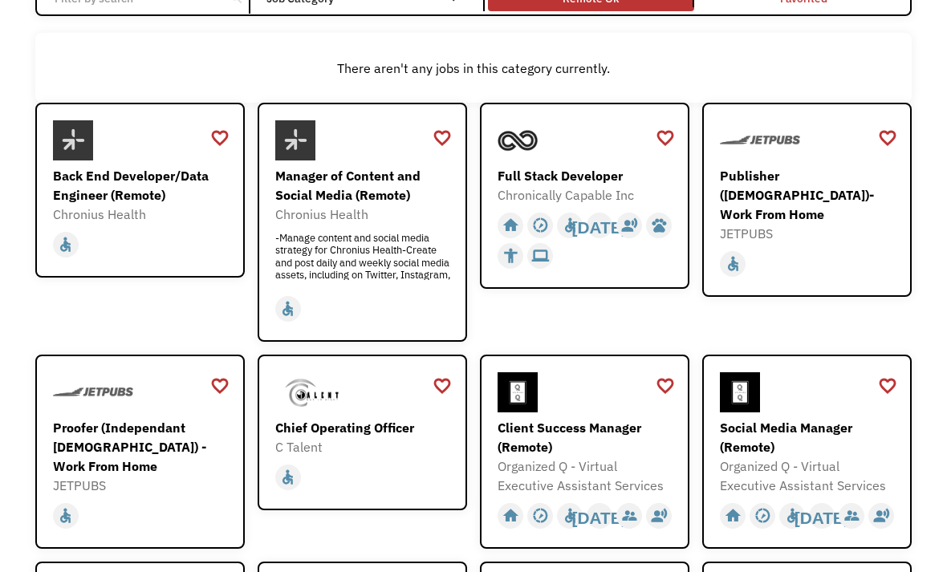
scroll to position [0, 0]
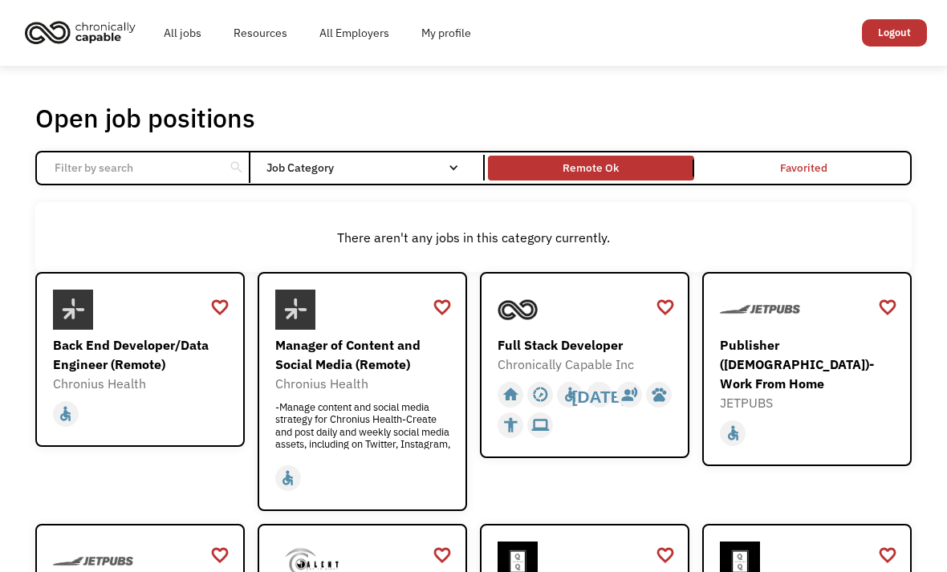
click at [648, 177] on div "Remote Ok" at bounding box center [591, 168] width 206 height 17
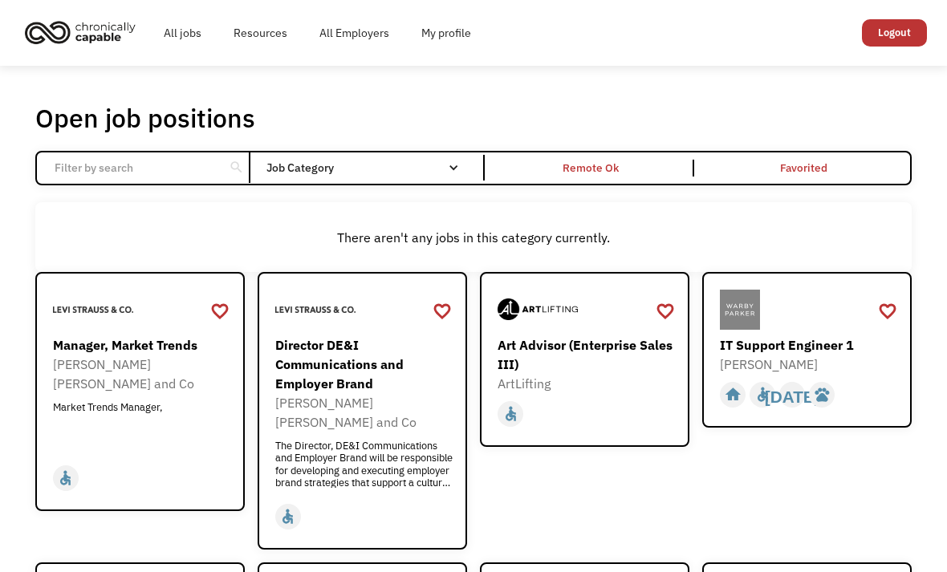
click at [664, 166] on div "Remote Ok" at bounding box center [591, 168] width 206 height 17
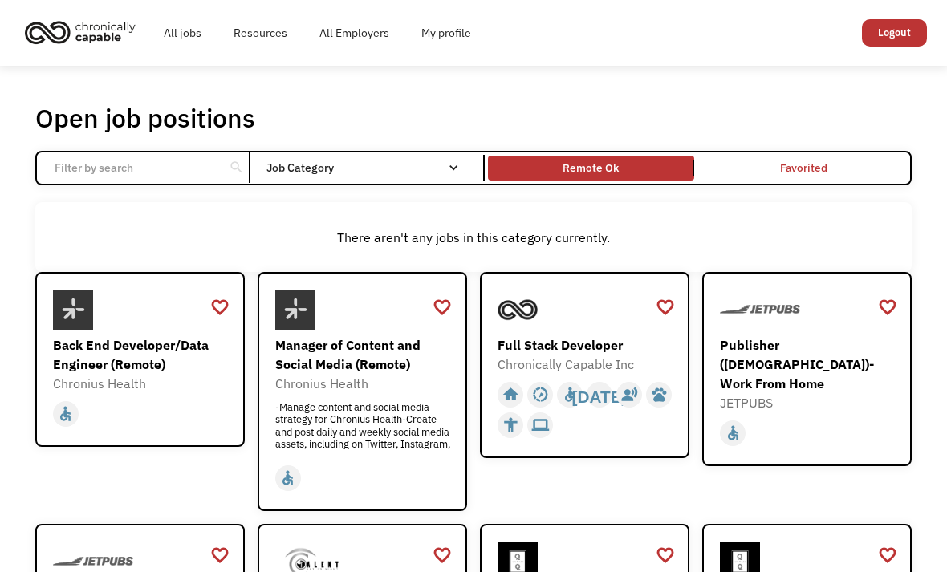
click at [640, 161] on link "Remote Ok" at bounding box center [591, 167] width 213 height 31
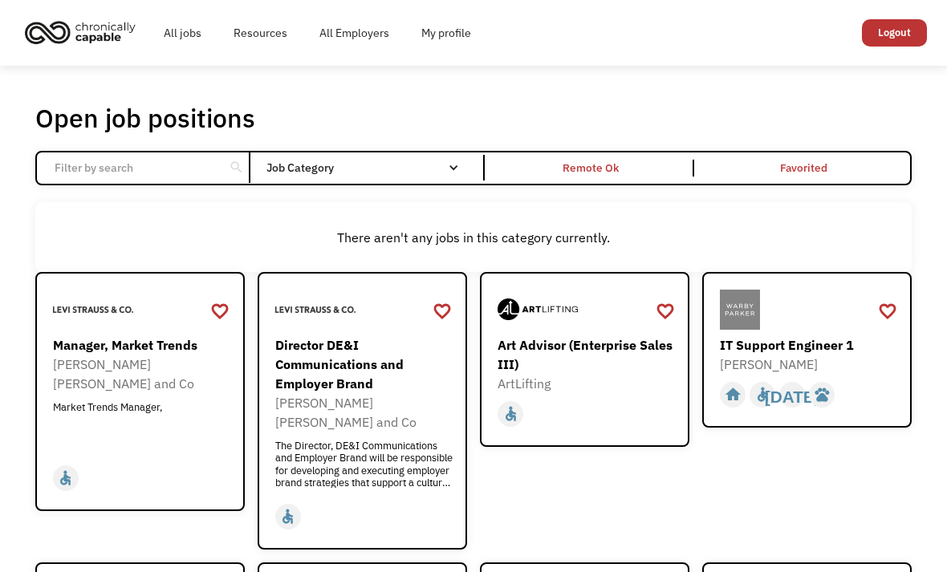
click at [641, 172] on div "Remote Ok" at bounding box center [591, 168] width 206 height 17
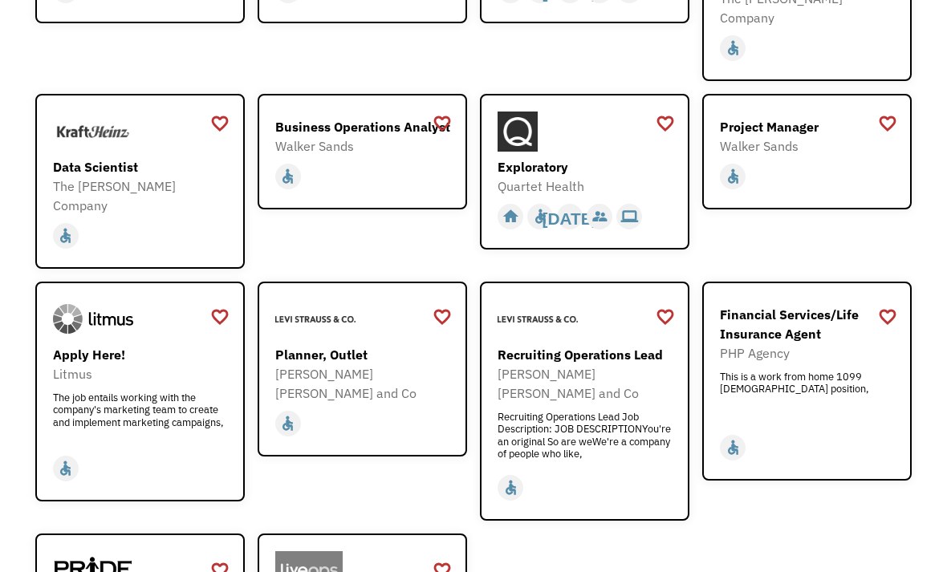
scroll to position [1719, 0]
click at [391, 364] on div "[PERSON_NAME] [PERSON_NAME] and Co" at bounding box center [364, 383] width 178 height 39
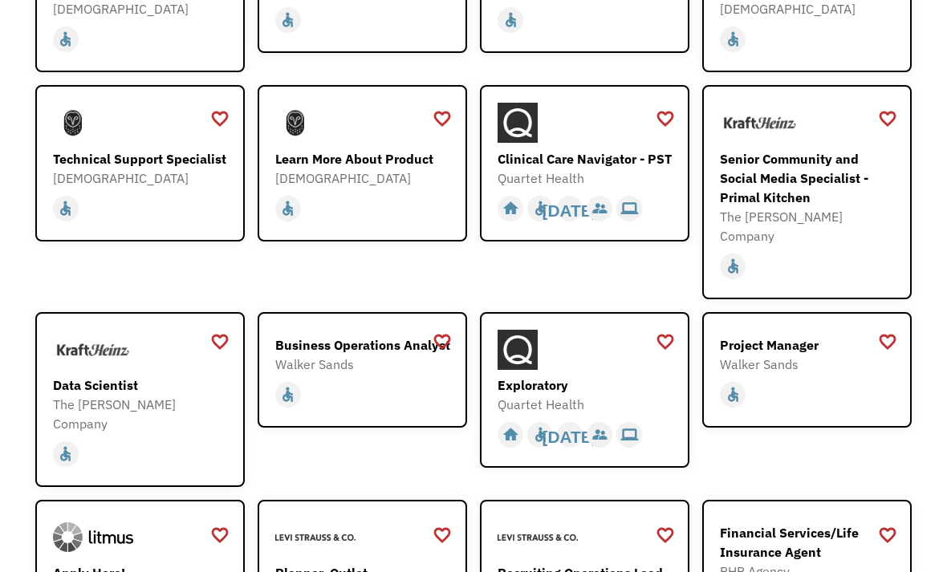
scroll to position [1500, 0]
click at [612, 344] on div at bounding box center [586, 350] width 178 height 40
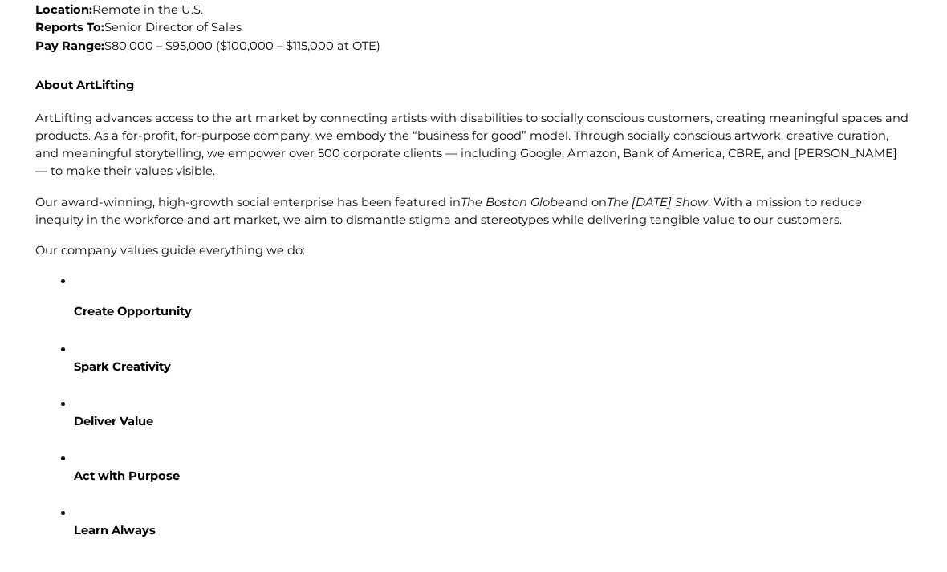
scroll to position [432, 0]
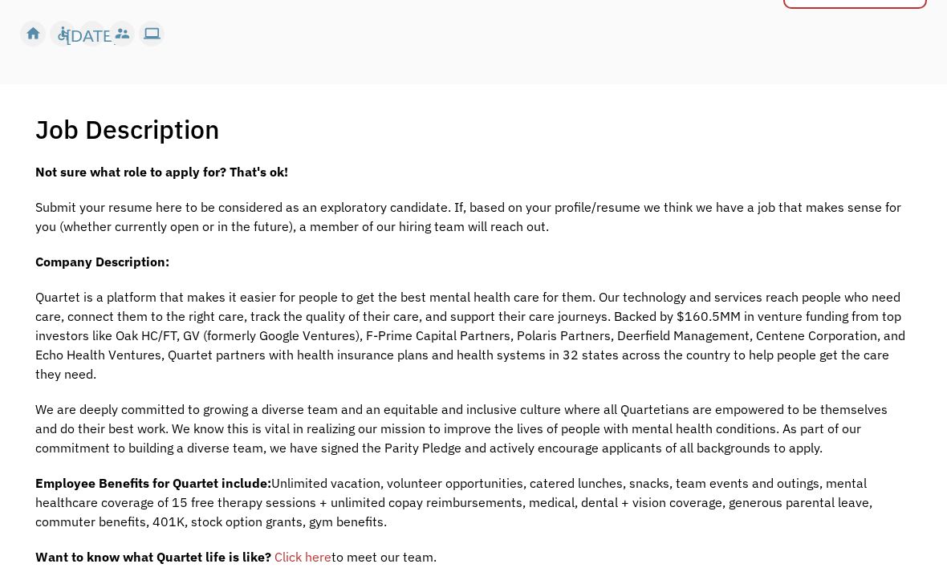
scroll to position [237, 0]
click at [307, 564] on span "Click here" at bounding box center [302, 556] width 57 height 16
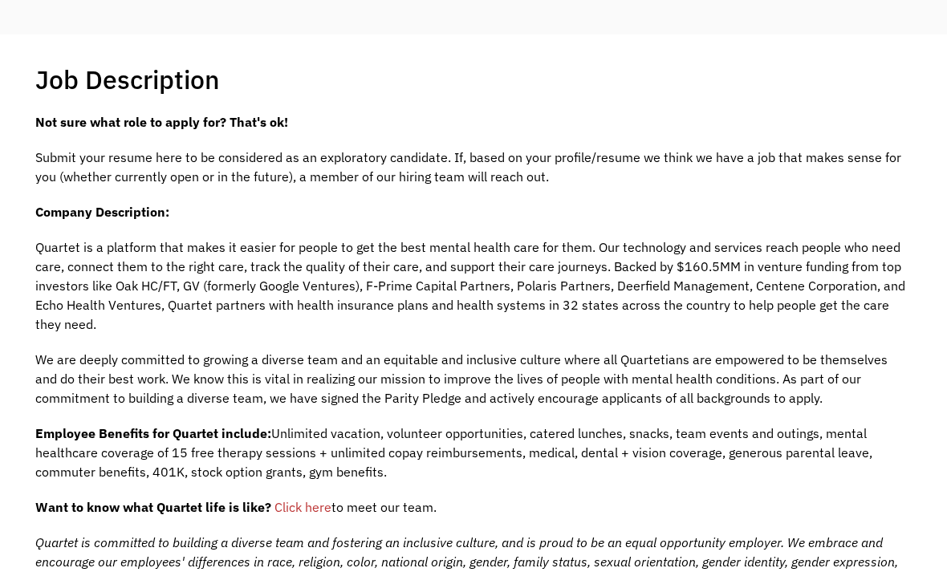
scroll to position [288, 0]
